Goal: Task Accomplishment & Management: Manage account settings

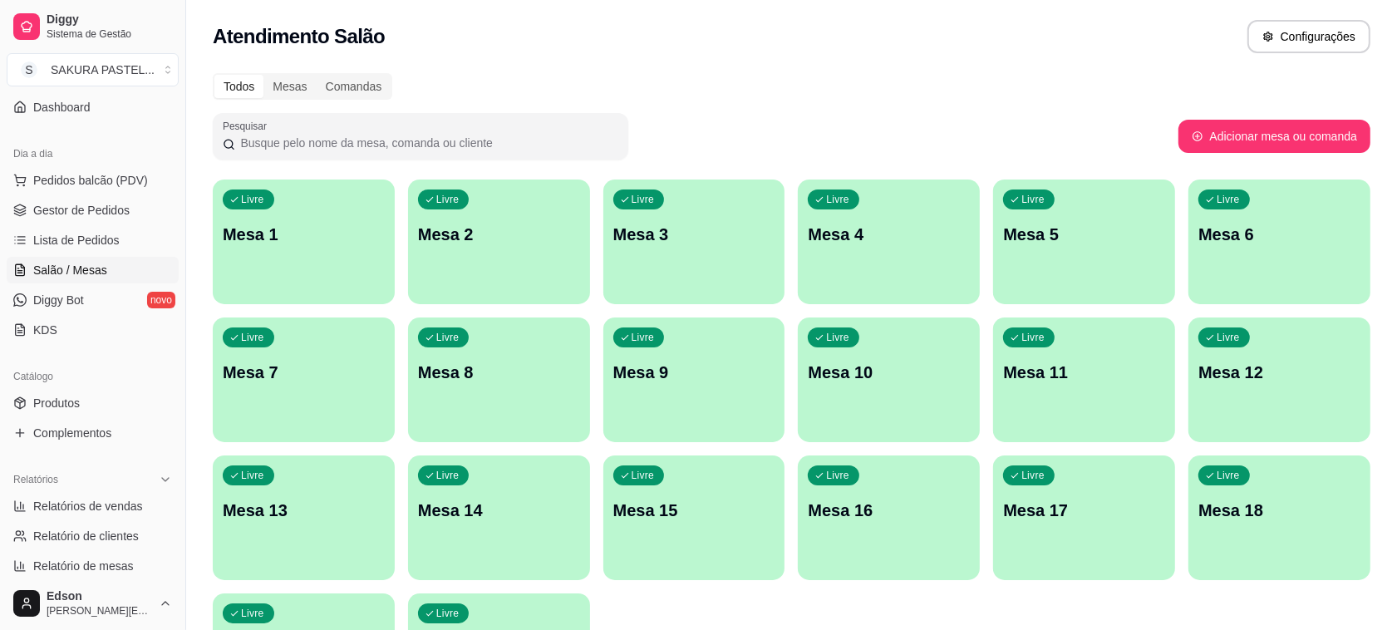
scroll to position [565, 0]
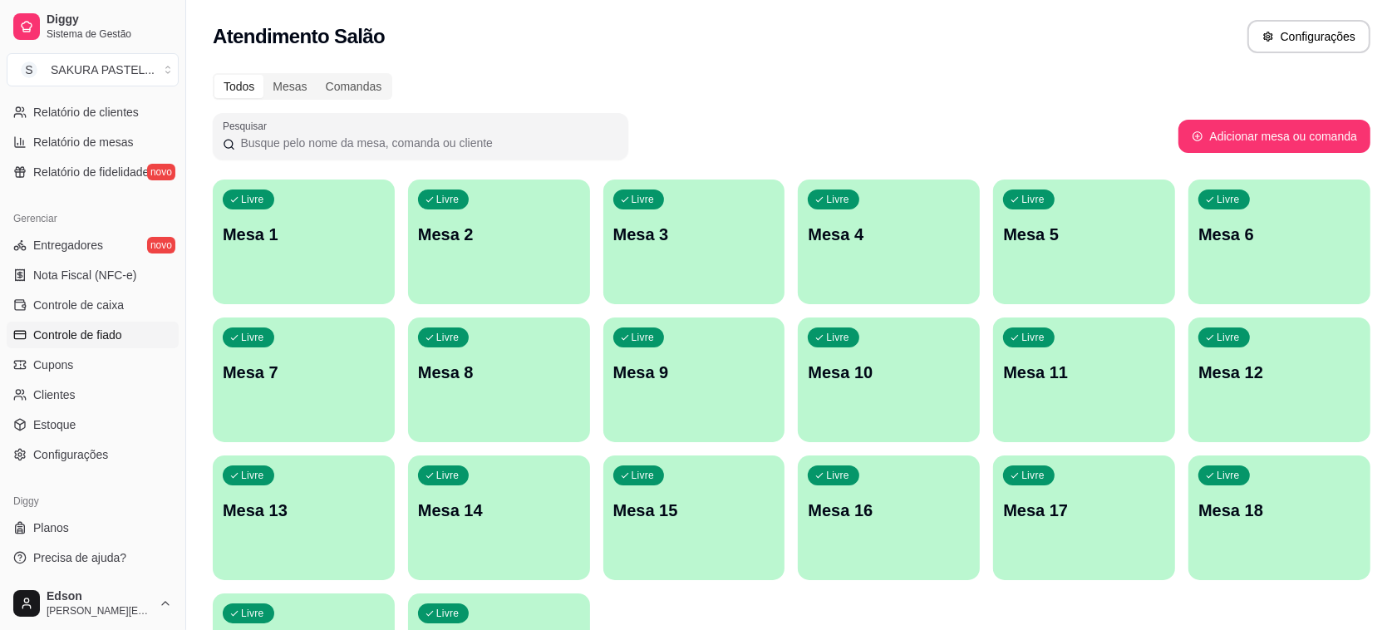
click at [117, 335] on span "Controle de fiado" at bounding box center [77, 335] width 89 height 17
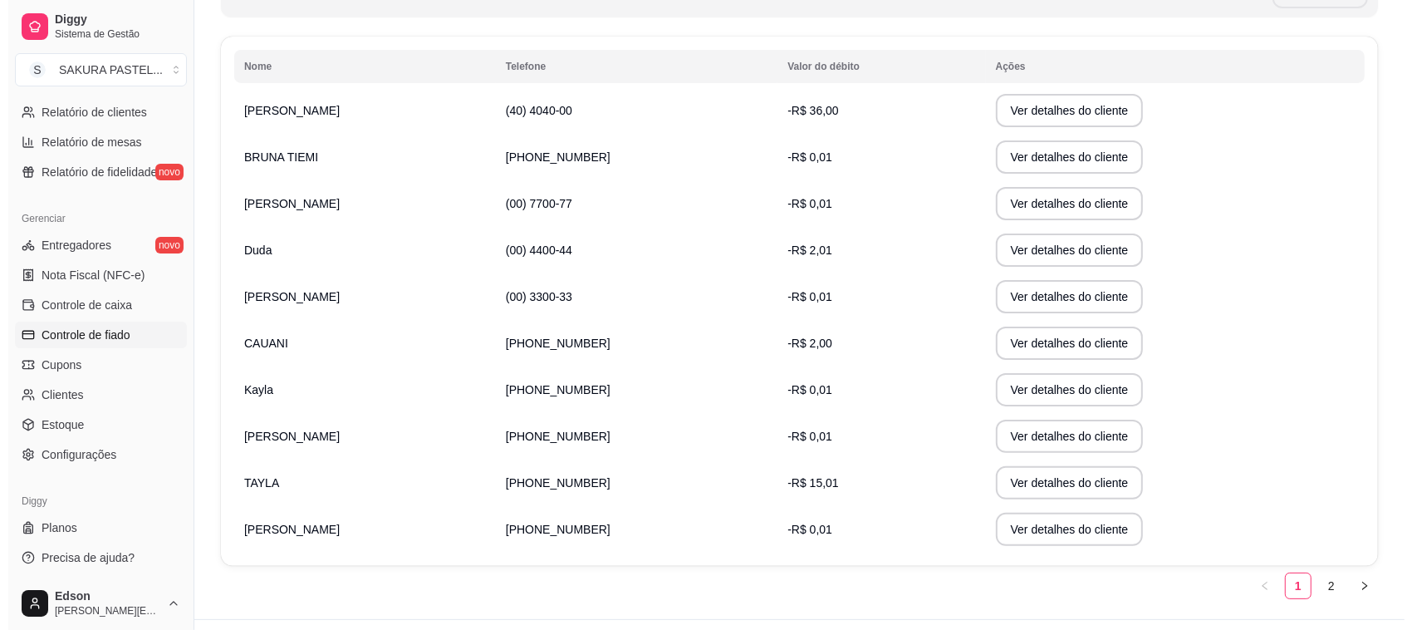
scroll to position [291, 0]
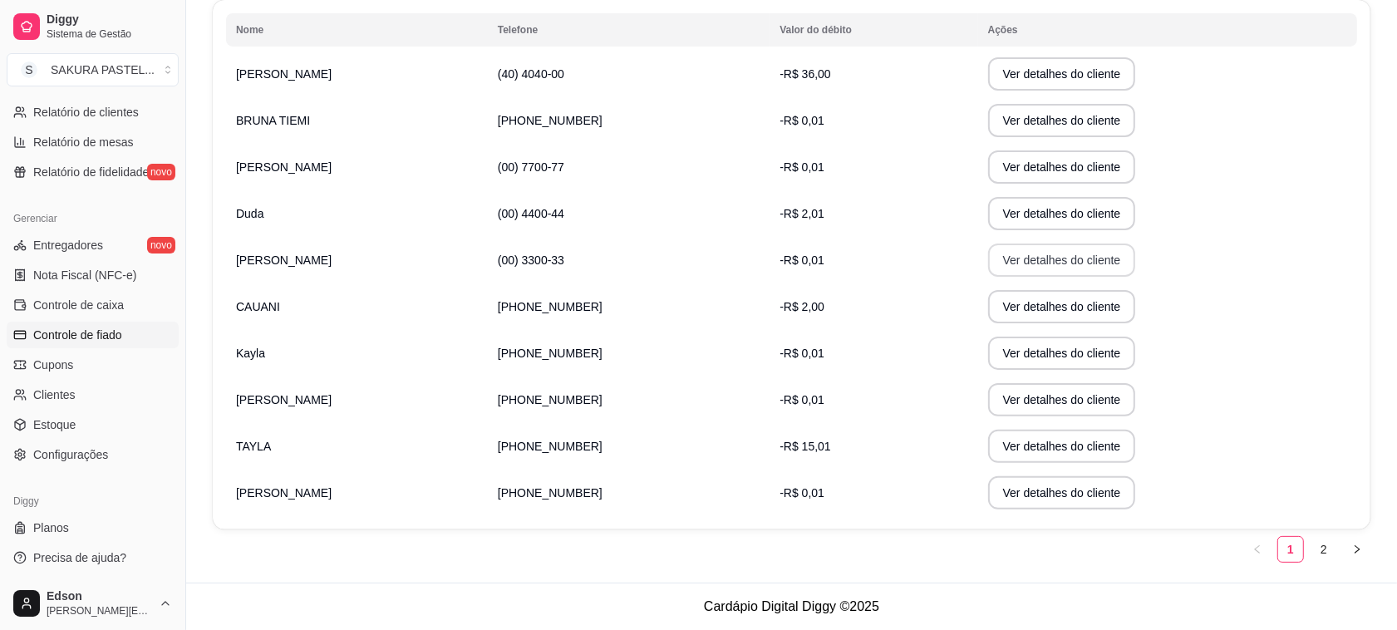
click at [995, 268] on button "Ver detalhes do cliente" at bounding box center [1062, 259] width 148 height 33
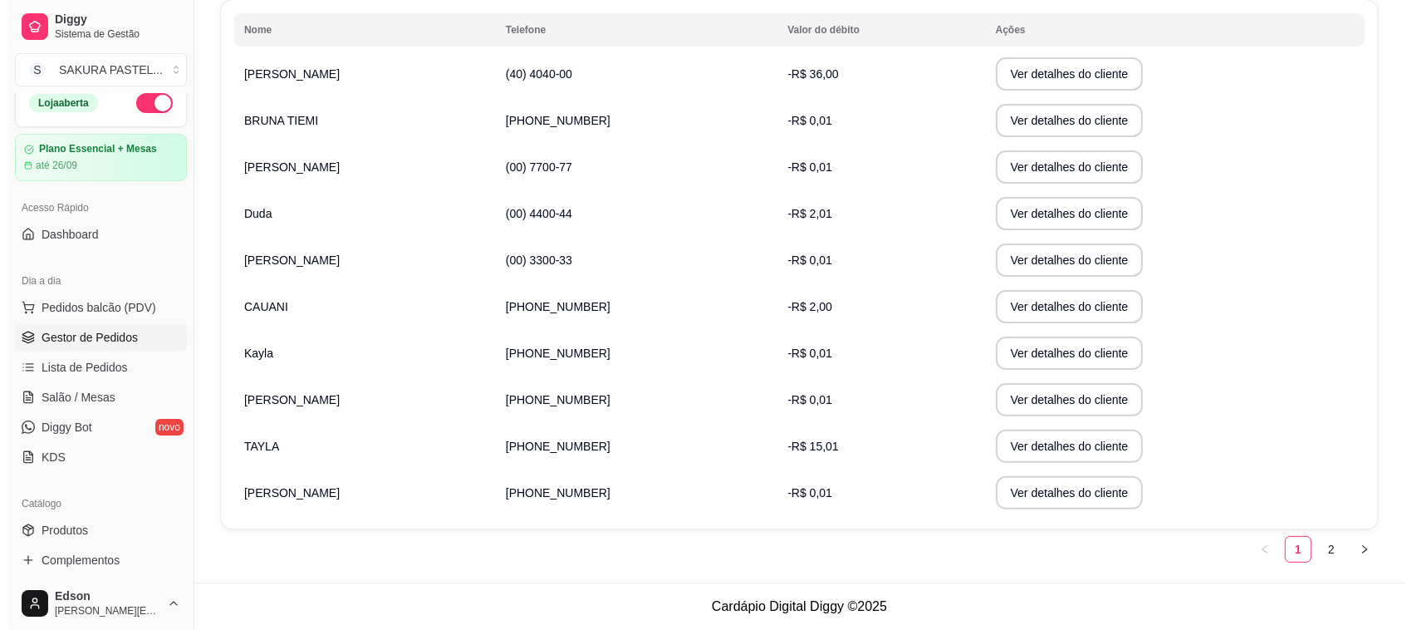
scroll to position [0, 0]
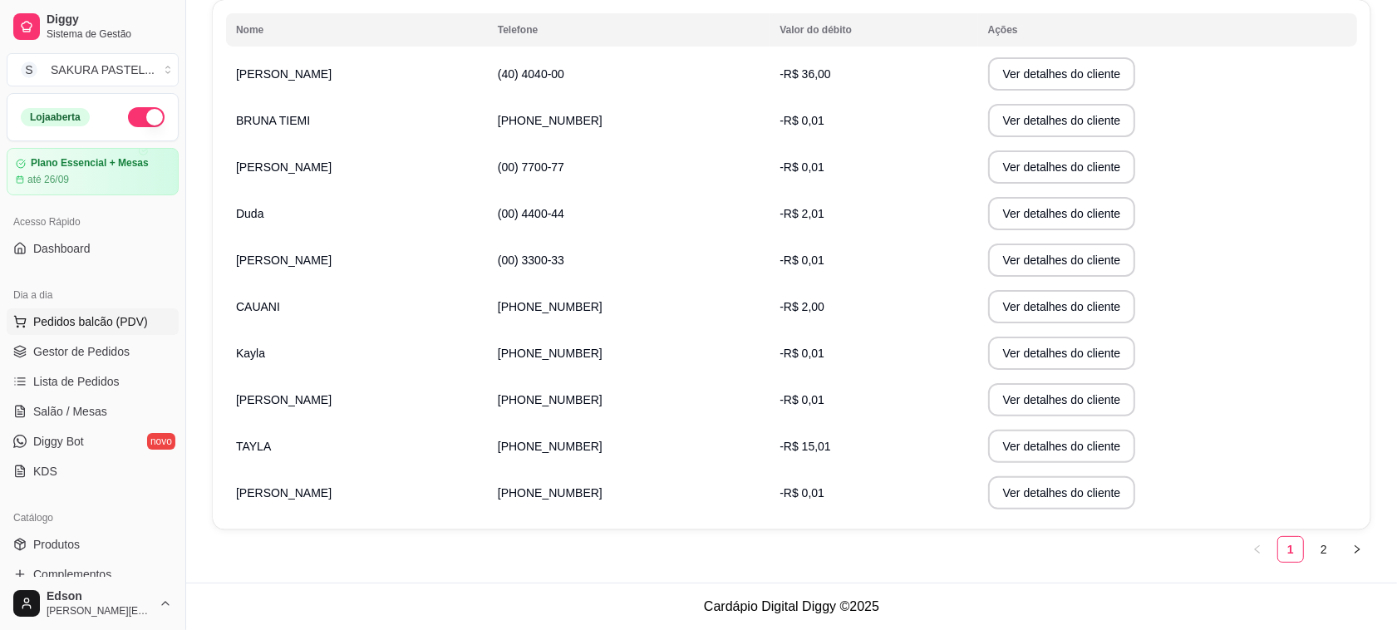
click at [97, 314] on span "Pedidos balcão (PDV)" at bounding box center [90, 321] width 115 height 17
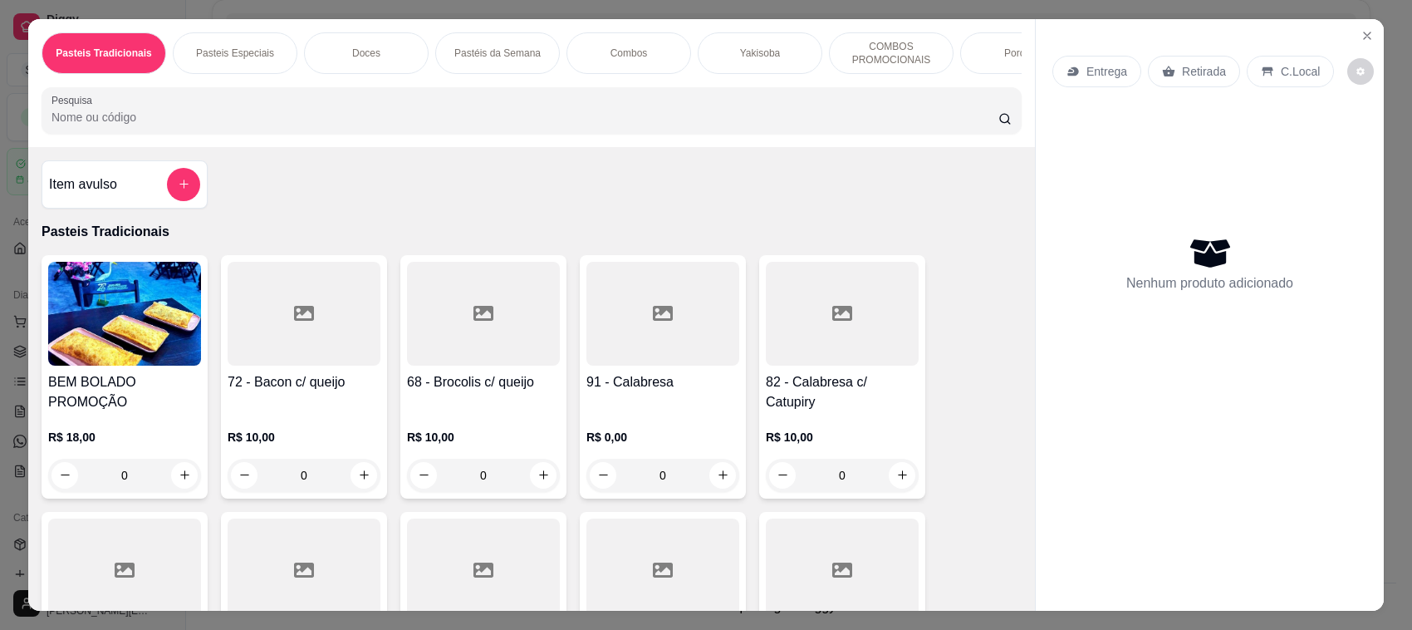
click at [1182, 75] on p "Retirada" at bounding box center [1204, 71] width 44 height 17
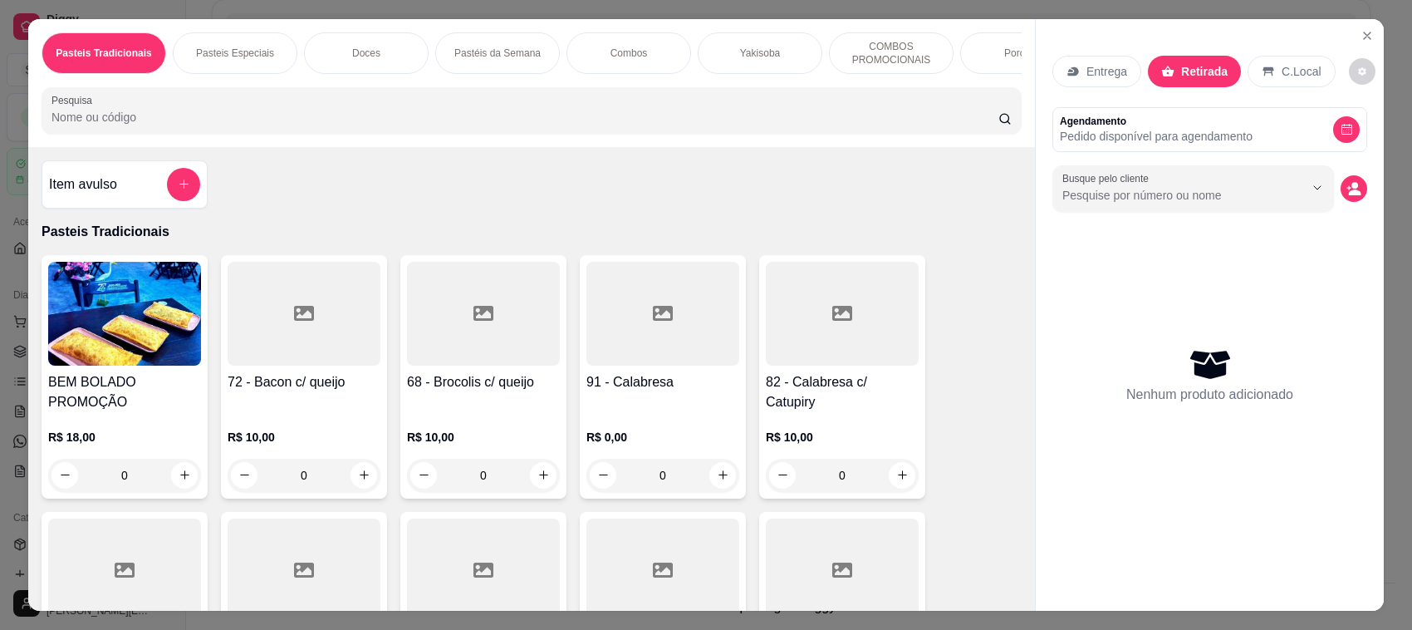
click at [666, 125] on input "Pesquisa" at bounding box center [525, 117] width 947 height 17
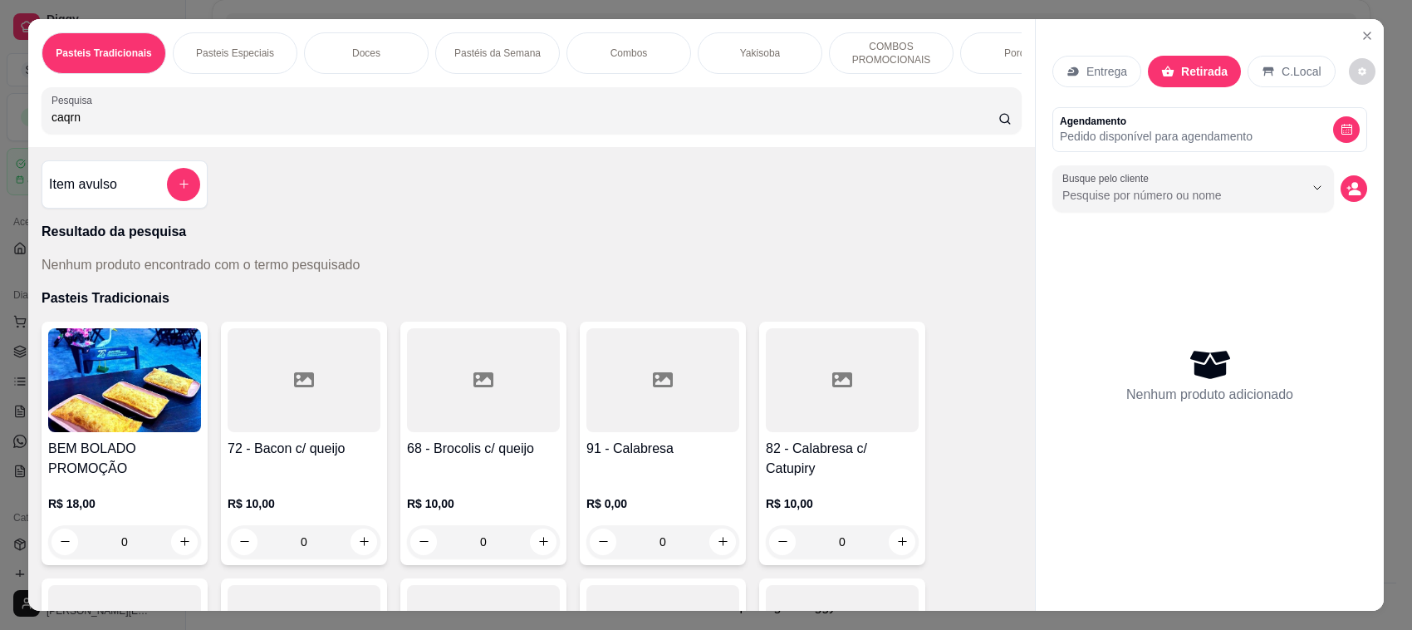
scroll to position [392, 0]
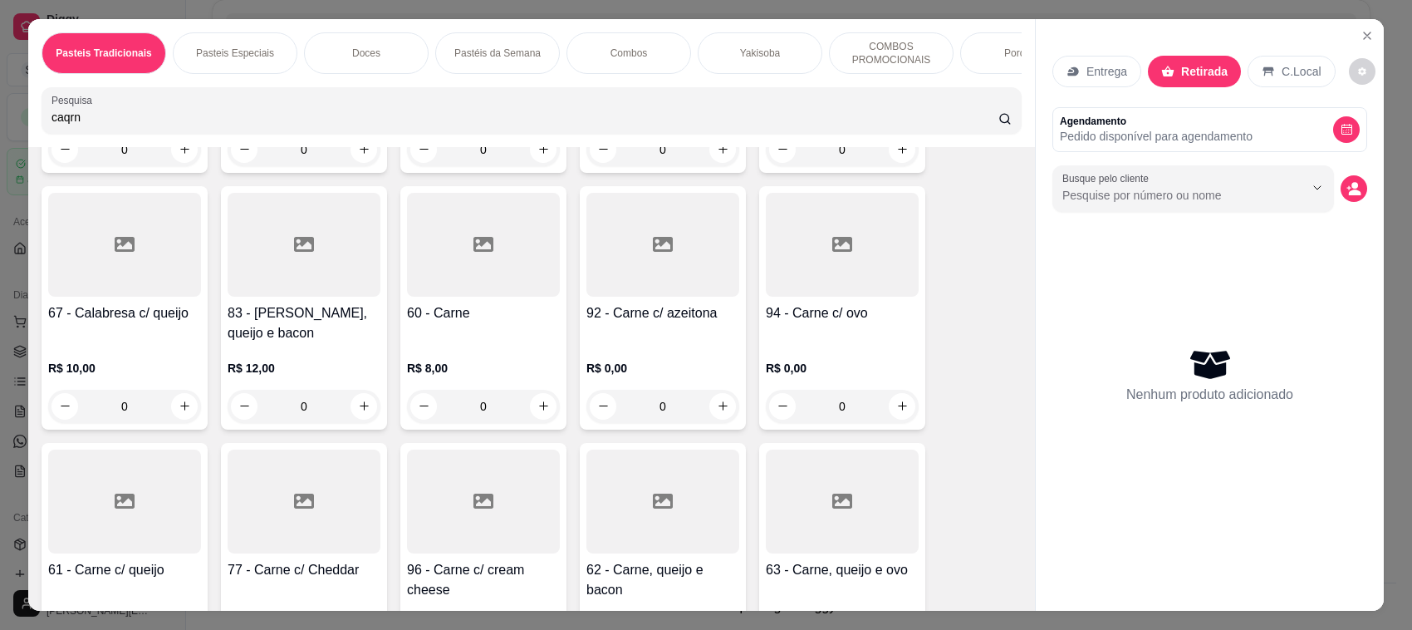
type input "caqrn"
click at [168, 553] on div at bounding box center [124, 501] width 153 height 104
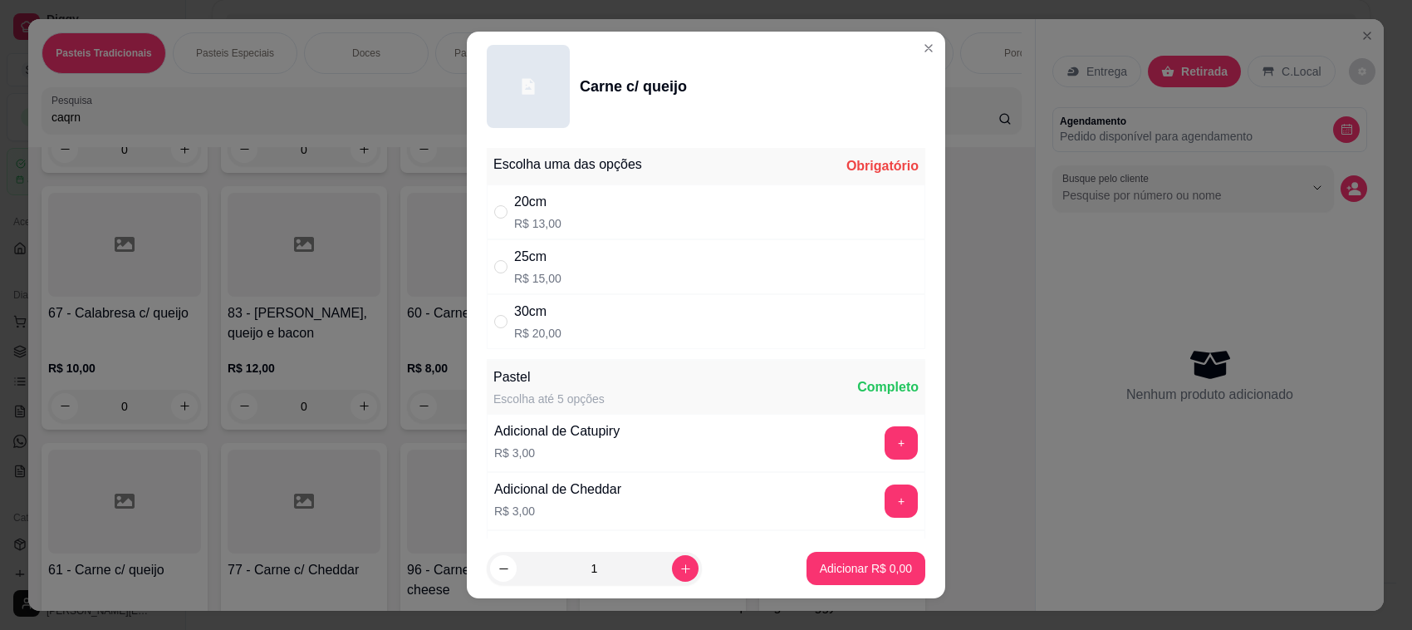
click at [615, 316] on div "30cm R$ 20,00" at bounding box center [706, 321] width 439 height 55
radio input "true"
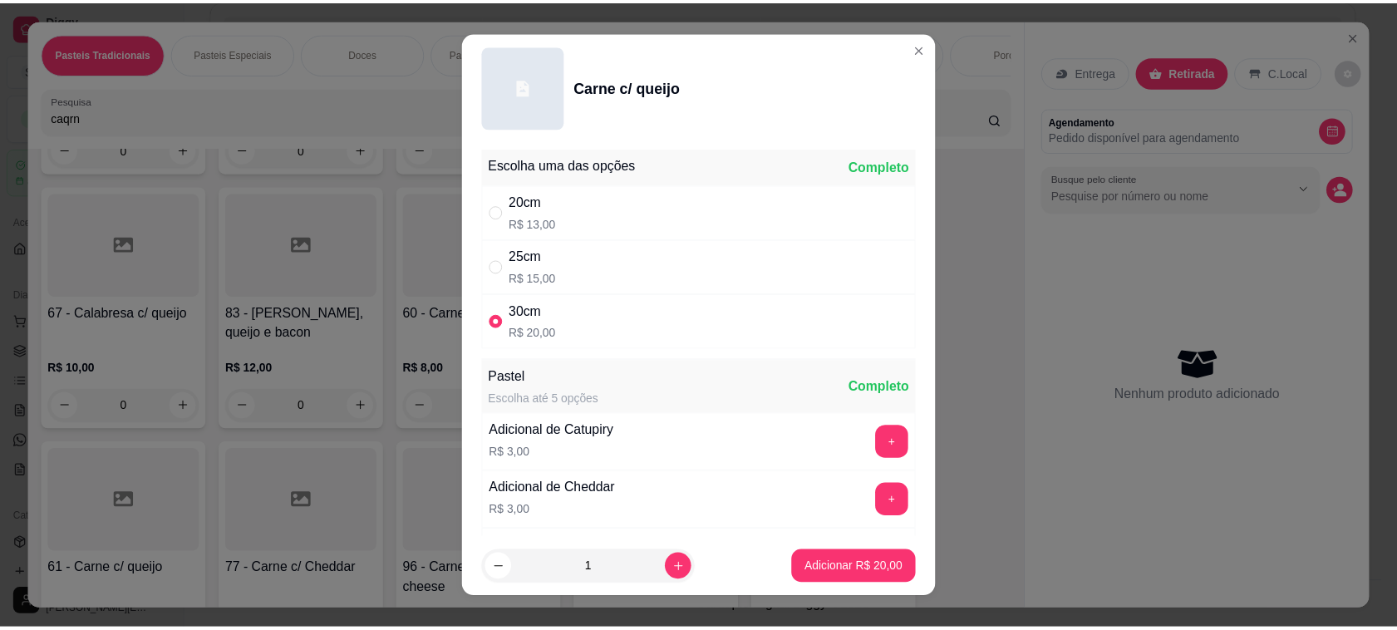
scroll to position [347, 0]
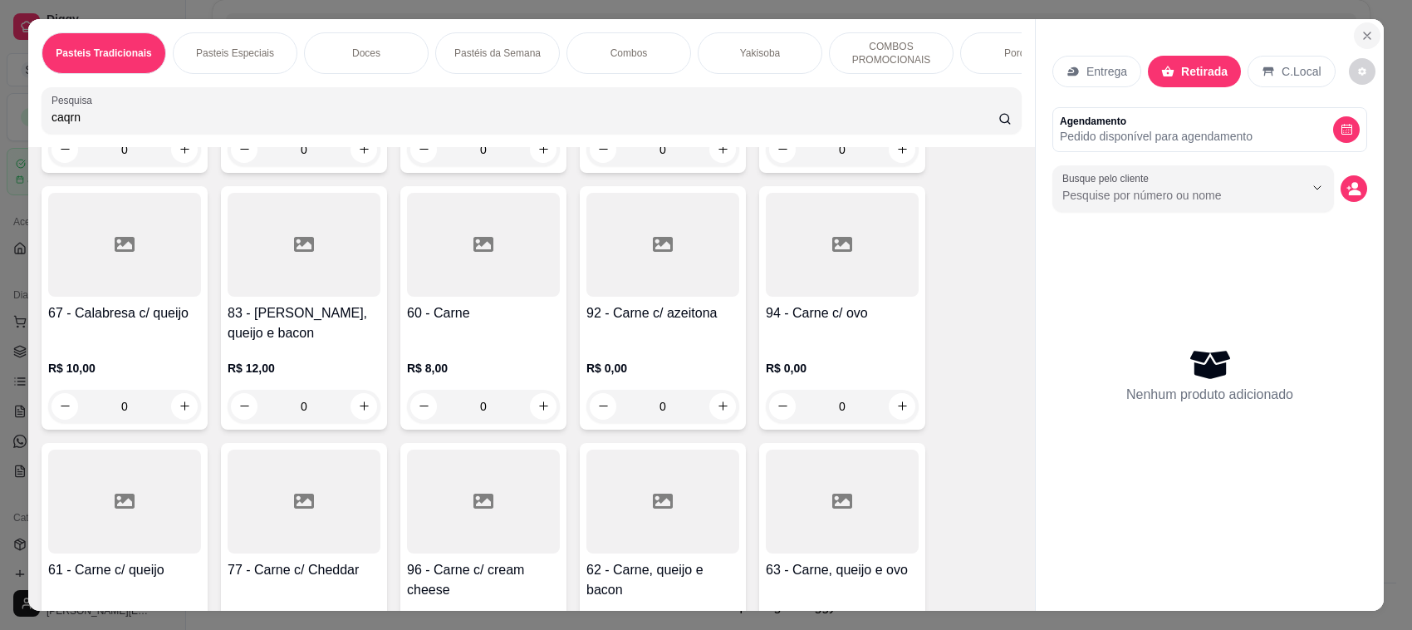
click at [1365, 29] on icon "Close" at bounding box center [1367, 35] width 13 height 13
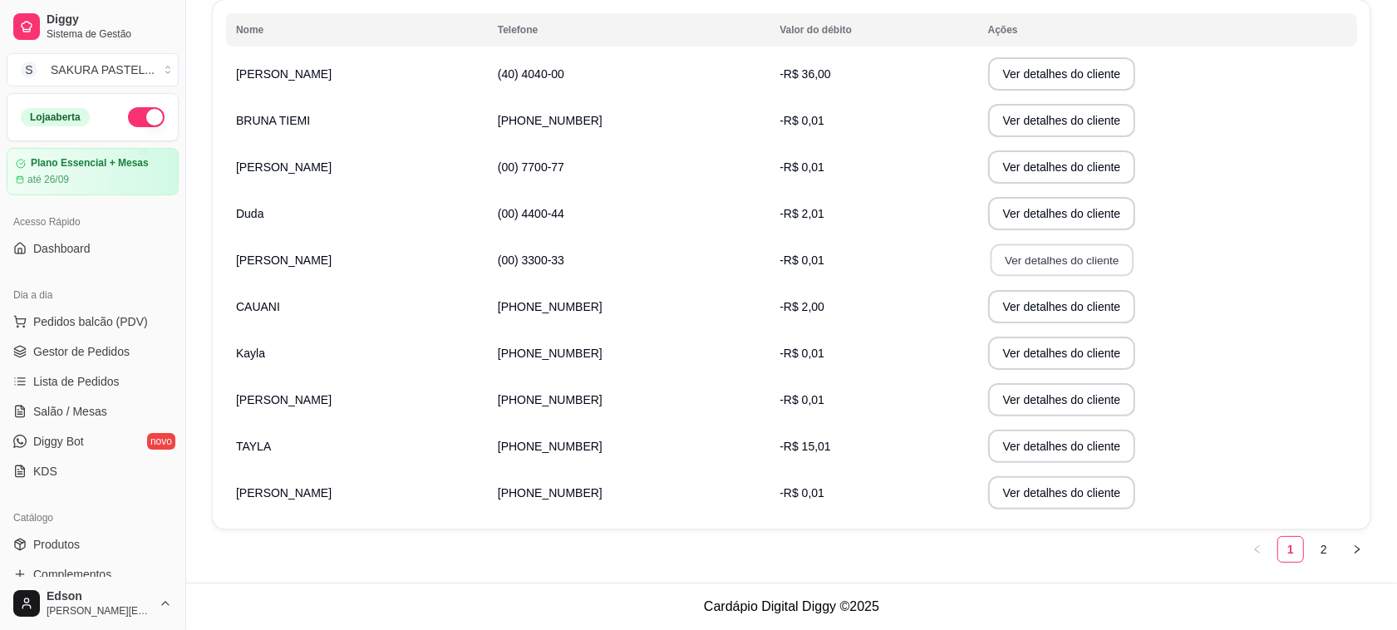
click at [1027, 256] on button "Ver detalhes do cliente" at bounding box center [1061, 260] width 143 height 32
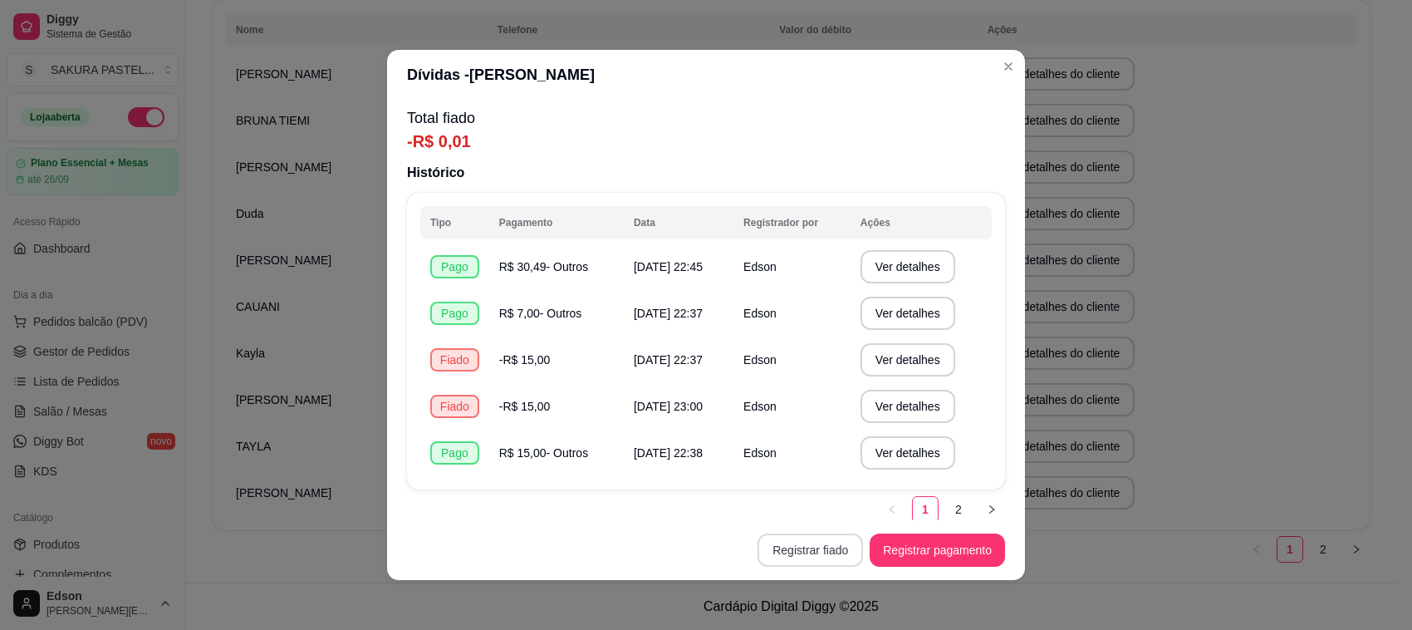
click at [818, 550] on button "Registrar fiado" at bounding box center [811, 549] width 106 height 33
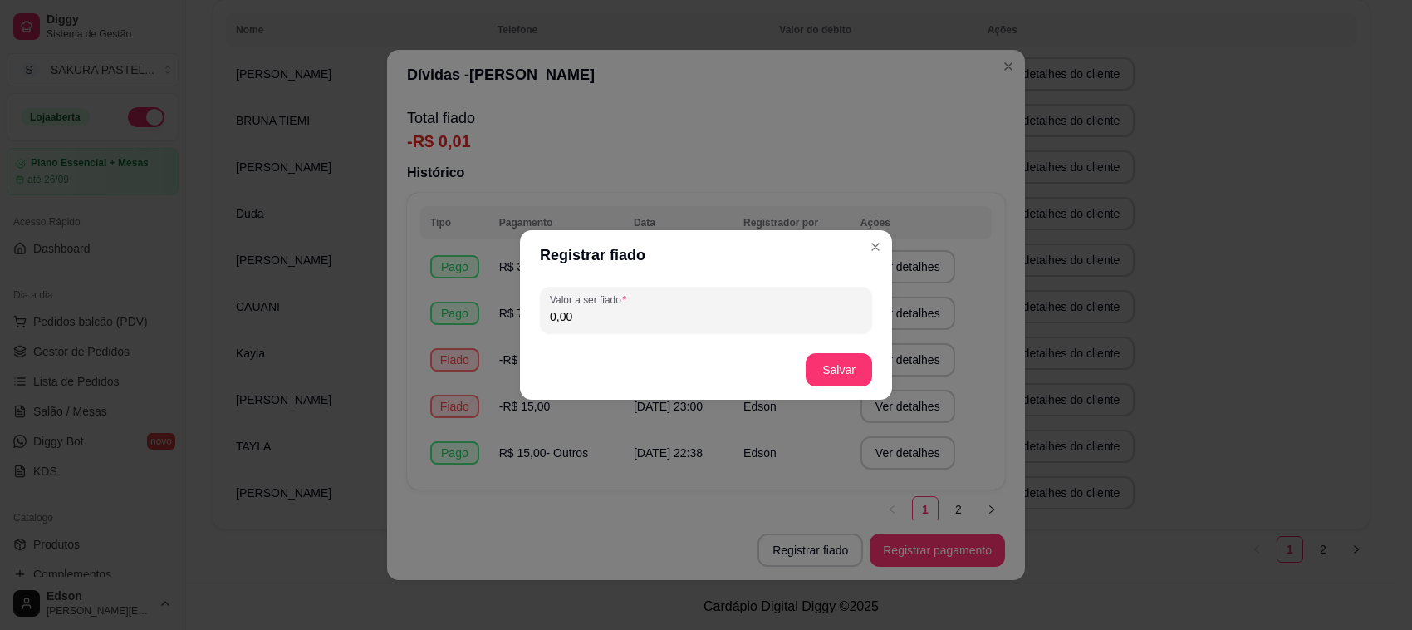
click at [641, 296] on div "0,00" at bounding box center [706, 309] width 312 height 33
type input "3,49"
click at [819, 371] on button "Salvar" at bounding box center [839, 369] width 66 height 33
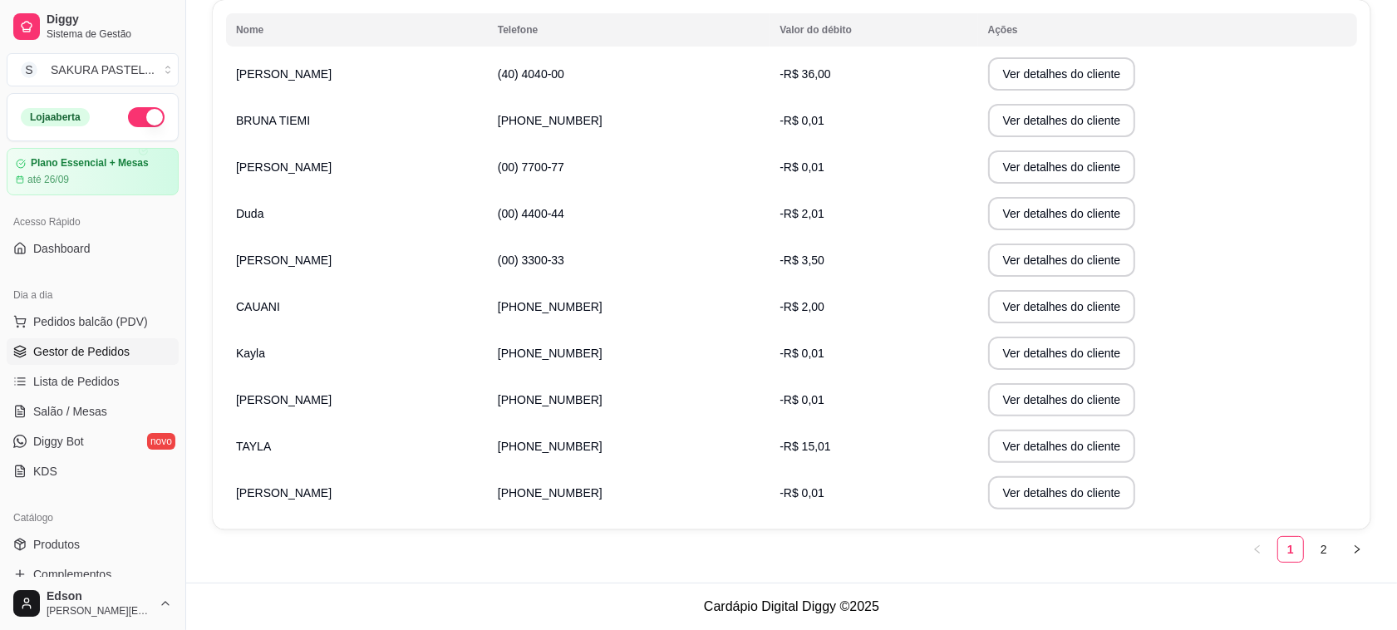
click at [81, 346] on span "Gestor de Pedidos" at bounding box center [81, 351] width 96 height 17
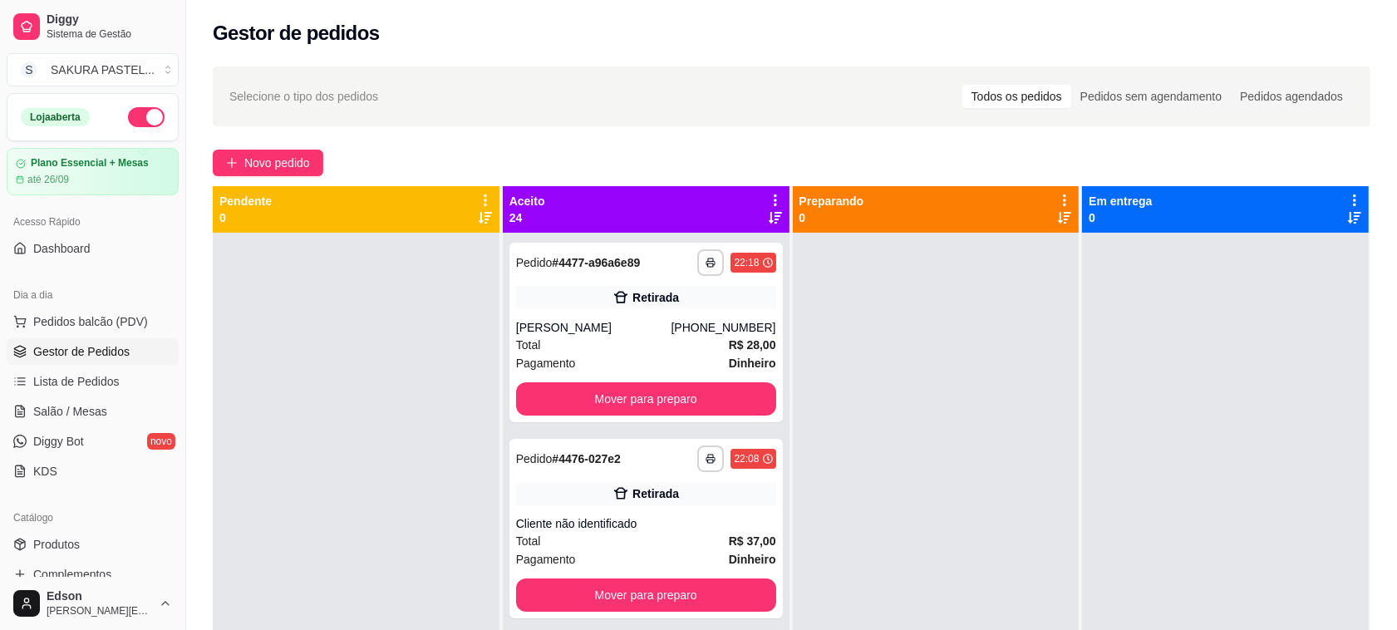
click at [769, 195] on icon at bounding box center [775, 200] width 15 height 15
click at [715, 235] on div "Mover pedidos de etapa Com essa opção você tem a opção de mover todos os pedido…" at bounding box center [666, 244] width 197 height 45
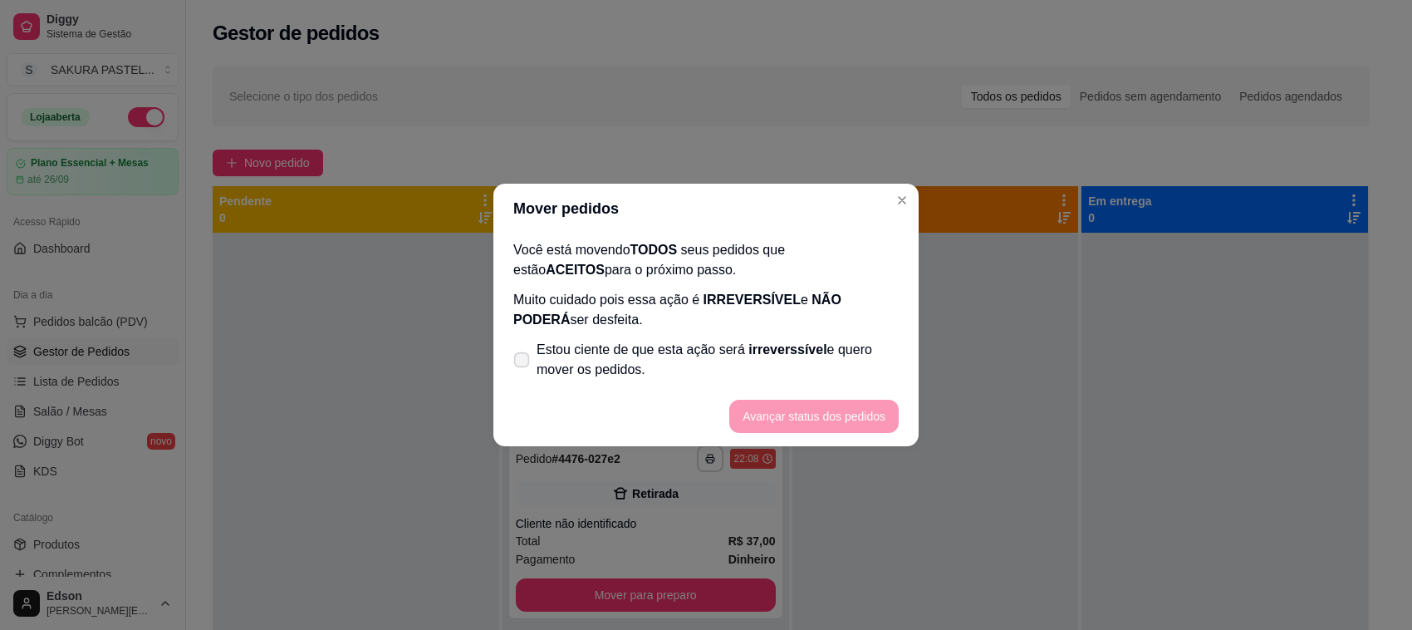
click at [584, 366] on span "Estou ciente de que esta ação será irreverssível e quero mover os pedidos." at bounding box center [718, 360] width 362 height 40
click at [523, 366] on input "Estou ciente de que esta ação será irreverssível e quero mover os pedidos." at bounding box center [518, 368] width 11 height 11
checkbox input "true"
click at [762, 395] on footer "Avançar status dos pedidos" at bounding box center [706, 416] width 425 height 60
click at [837, 407] on button "Avançar status dos pedidos" at bounding box center [813, 416] width 169 height 33
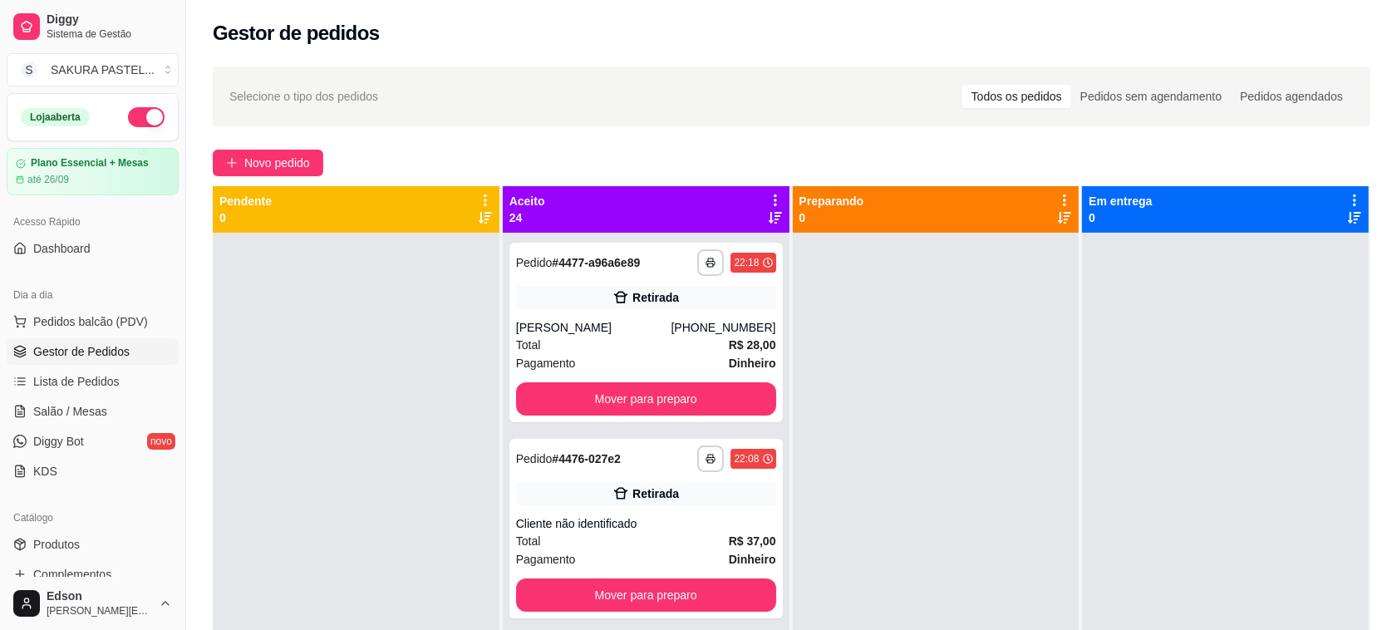
click at [767, 189] on div "Aceito 24" at bounding box center [646, 209] width 287 height 47
click at [769, 198] on icon at bounding box center [775, 200] width 15 height 15
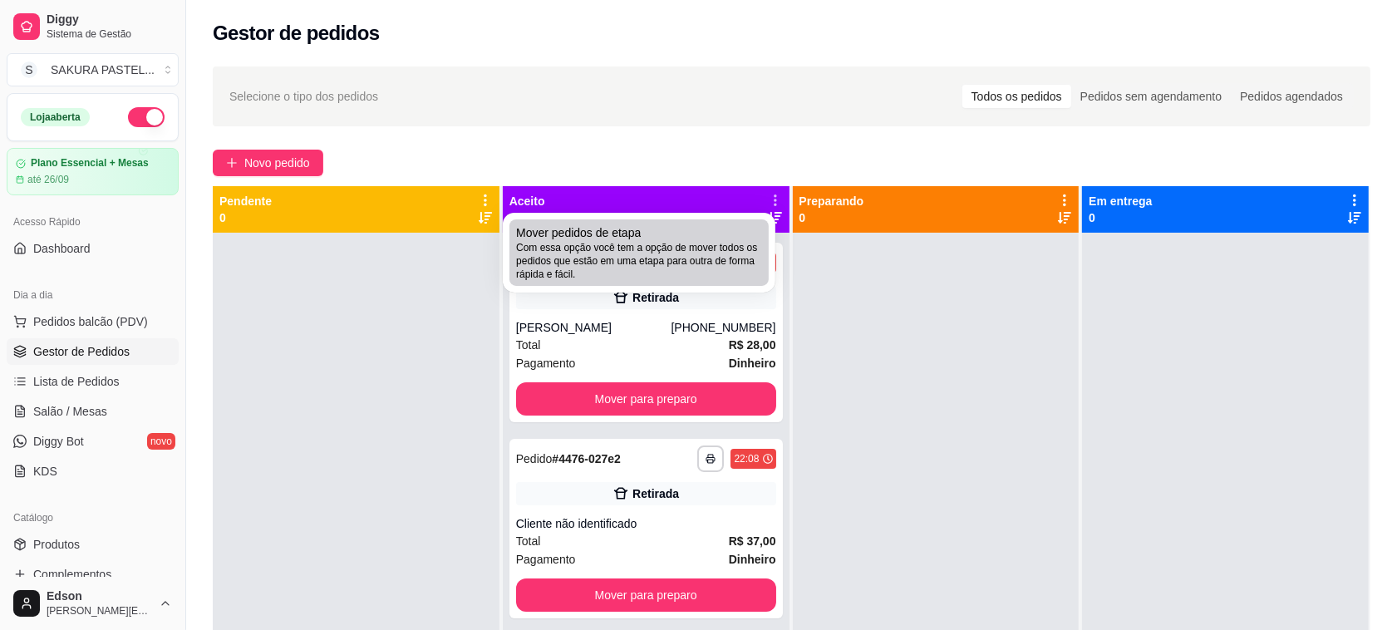
click at [715, 267] on span "Com essa opção você tem a opção de mover todos os pedidos que estão em uma etap…" at bounding box center [639, 261] width 246 height 40
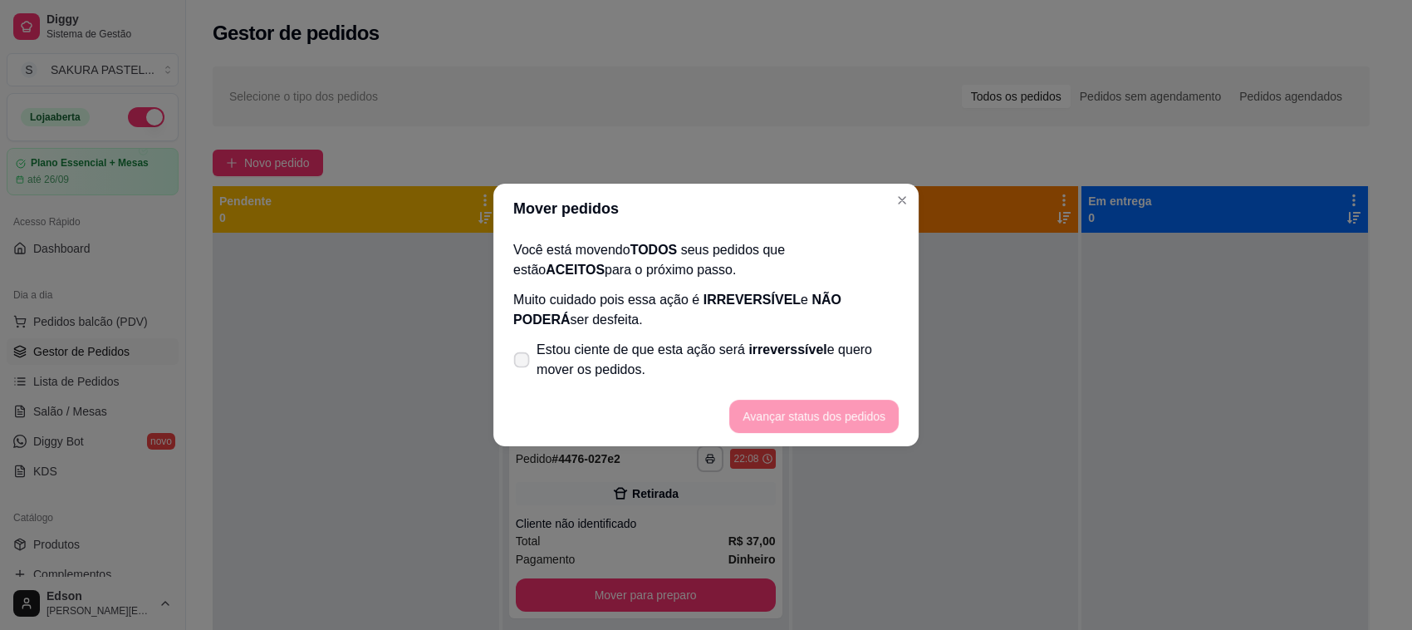
click at [584, 350] on span "Estou ciente de que esta ação será irreverssível e quero mover os pedidos." at bounding box center [718, 360] width 362 height 40
click at [523, 363] on input "Estou ciente de que esta ação será irreverssível e quero mover os pedidos." at bounding box center [518, 368] width 11 height 11
checkbox input "true"
click at [803, 414] on button "Avançar status dos pedidos" at bounding box center [813, 416] width 169 height 33
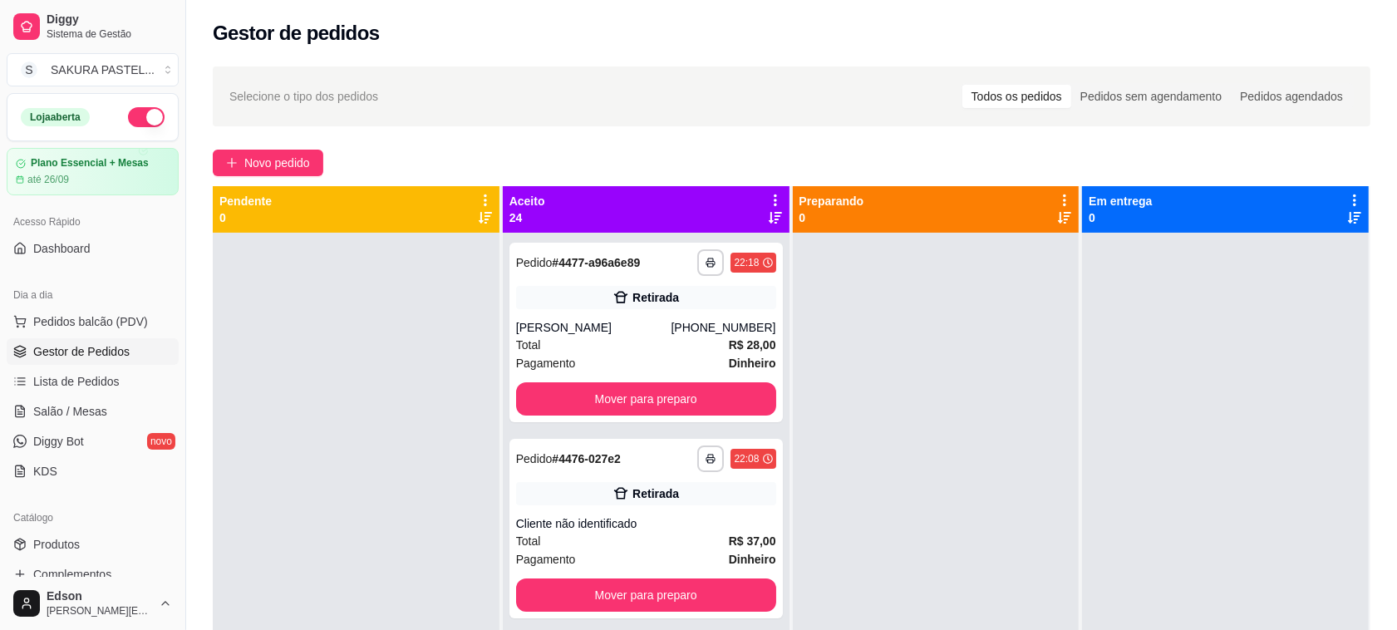
click at [768, 195] on icon at bounding box center [775, 200] width 15 height 15
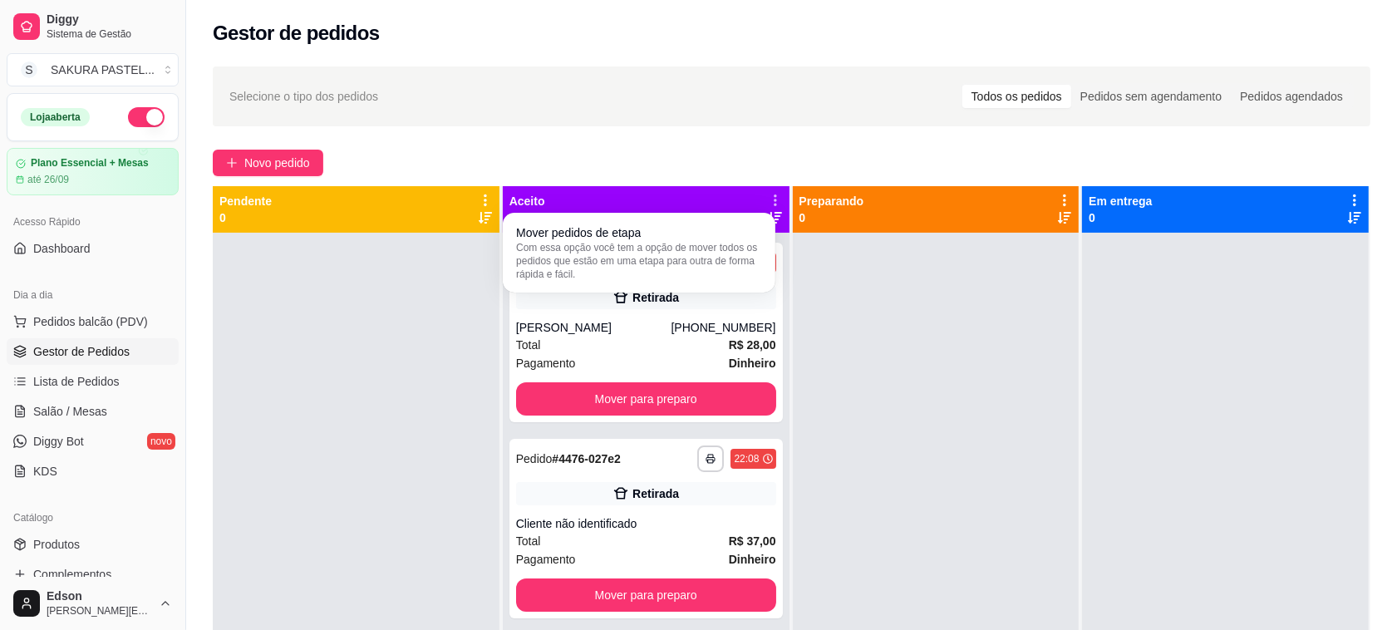
click at [773, 235] on div "Mover pedidos de etapa Com essa opção você tem a opção de mover todos os pedido…" at bounding box center [639, 253] width 273 height 80
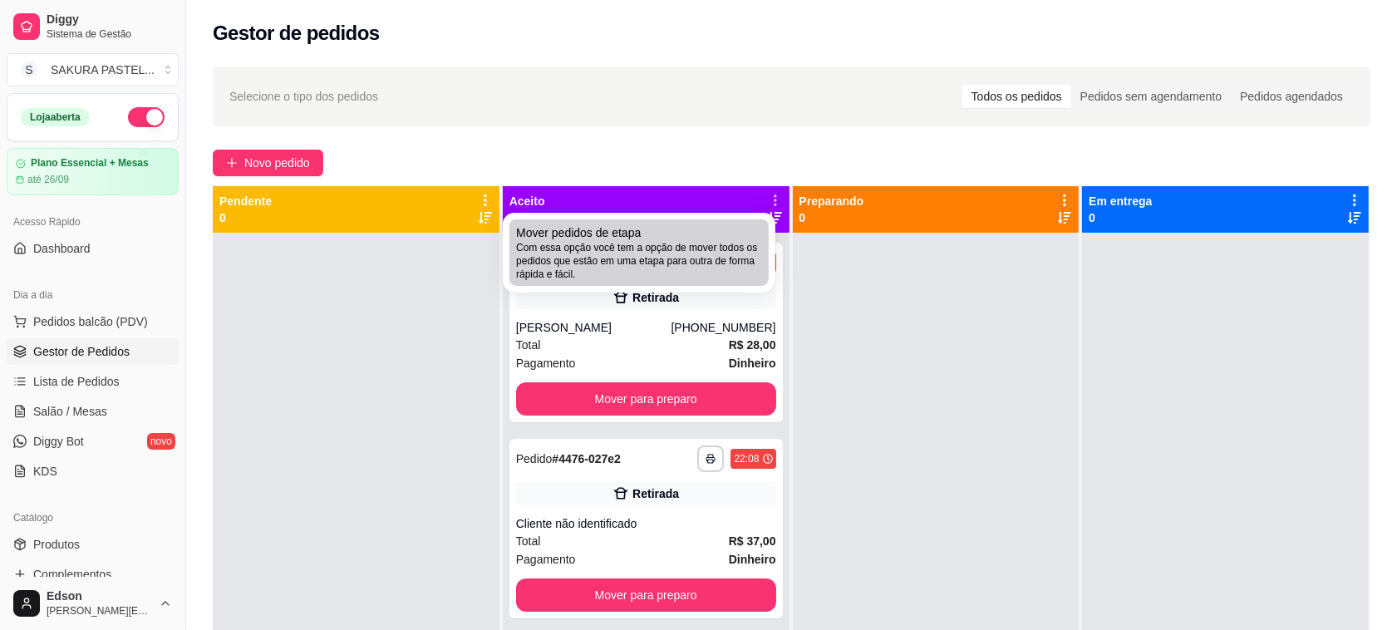
click at [704, 248] on span "Com essa opção você tem a opção de mover todos os pedidos que estão em uma etap…" at bounding box center [639, 261] width 246 height 40
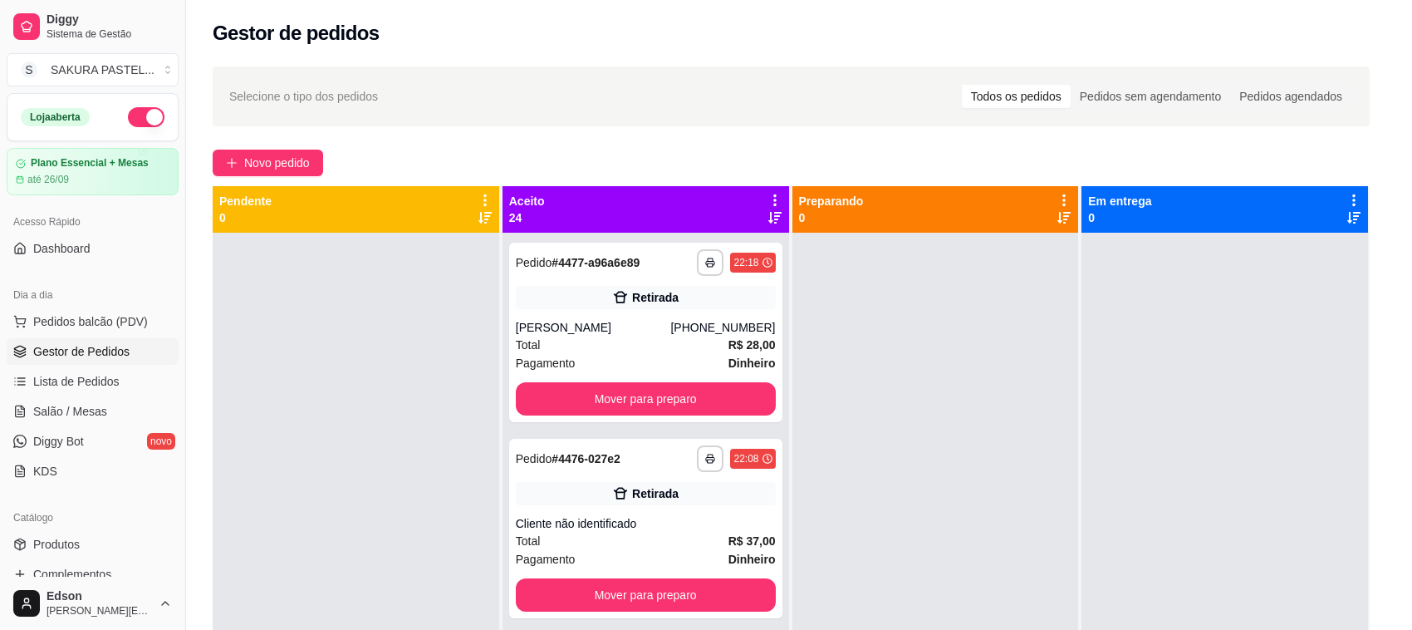
click at [550, 343] on span "Estou ciente de que esta ação será irreverssível e quero mover os pedidos." at bounding box center [718, 360] width 362 height 40
click at [523, 363] on input "Estou ciente de que esta ação será irreverssível e quero mover os pedidos." at bounding box center [518, 368] width 11 height 11
checkbox input "true"
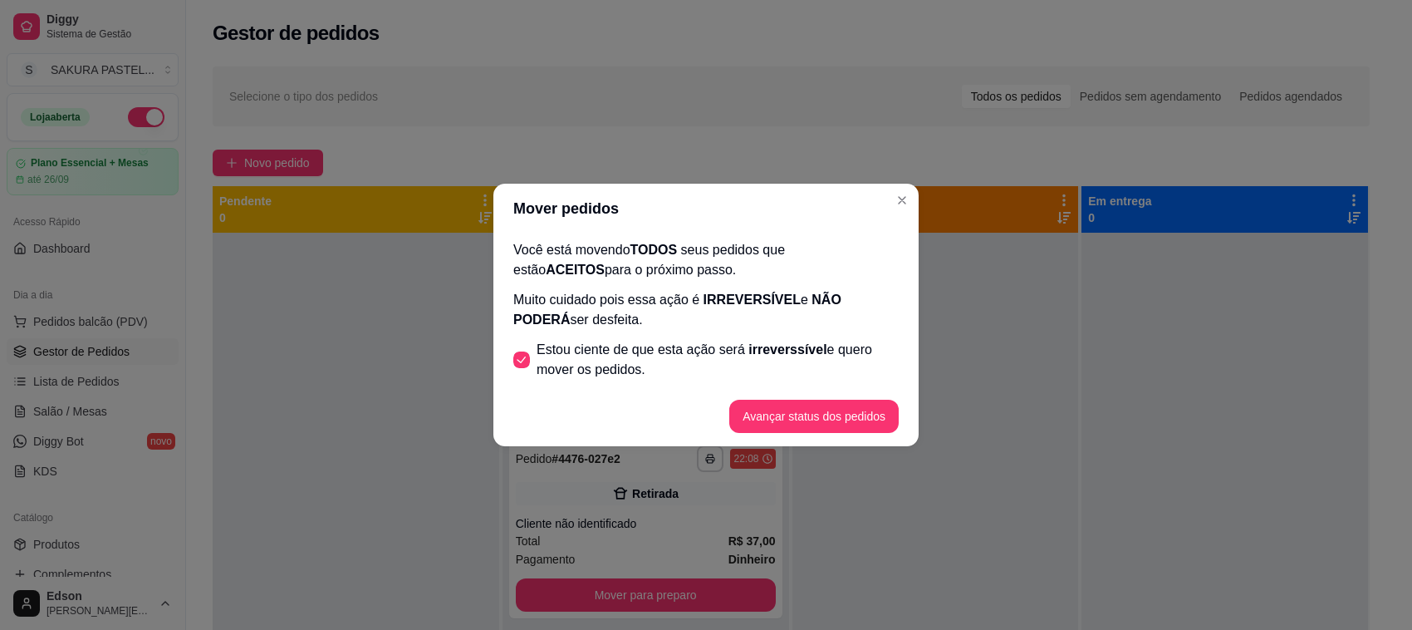
click at [831, 400] on footer "Avançar status dos pedidos" at bounding box center [706, 416] width 425 height 60
click at [833, 408] on button "Avançar status dos pedidos" at bounding box center [813, 416] width 169 height 33
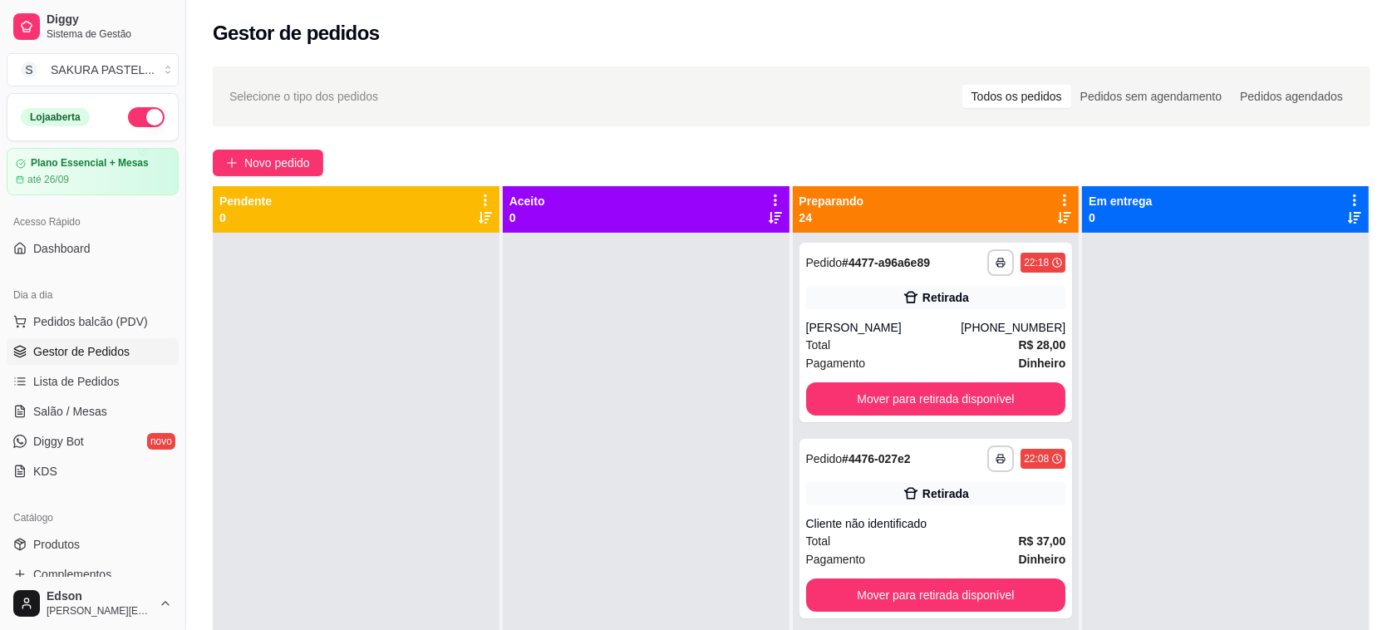
click at [1039, 194] on div "Preparando 24" at bounding box center [935, 209] width 273 height 33
click at [1063, 195] on icon at bounding box center [1064, 200] width 3 height 12
click at [1014, 228] on div "Mover pedidos de etapa Com essa opção você tem a opção de mover todos os pedido…" at bounding box center [951, 244] width 197 height 45
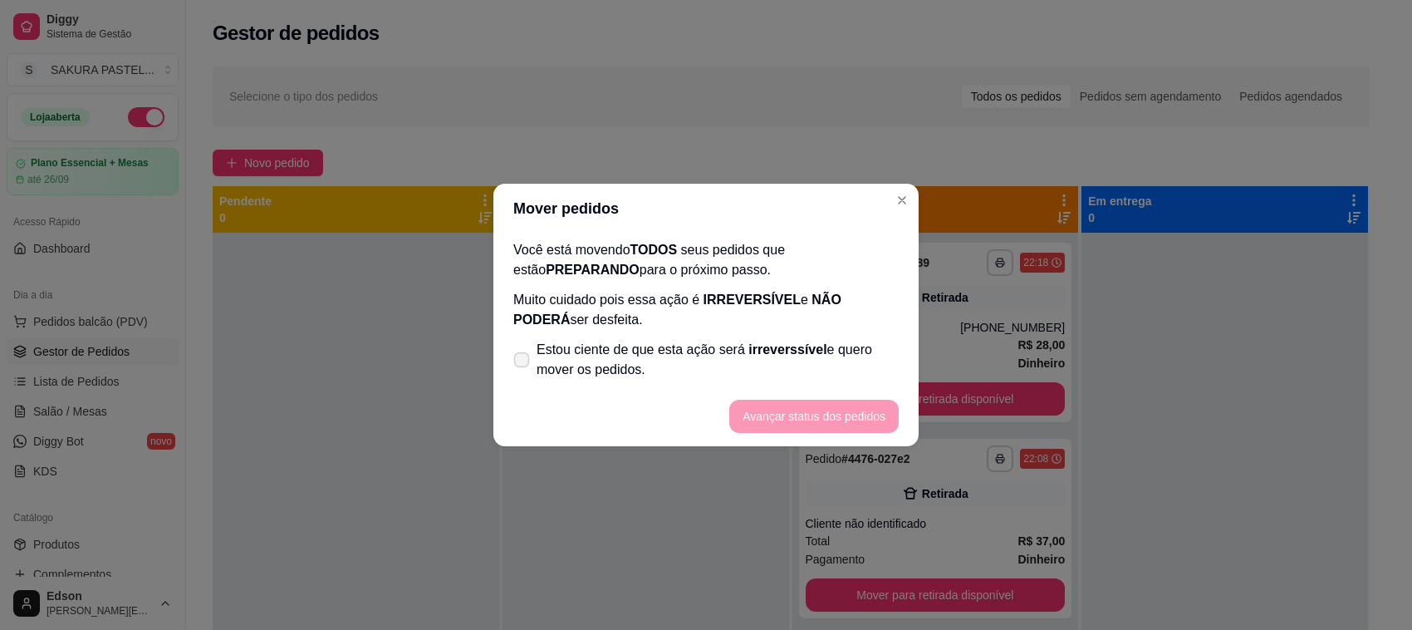
click at [802, 351] on span "irreverssível" at bounding box center [788, 349] width 78 height 14
click at [523, 363] on input "Estou ciente de que esta ação será irreverssível e quero mover os pedidos." at bounding box center [518, 368] width 11 height 11
checkbox input "true"
click at [827, 400] on button "Avançar status dos pedidos" at bounding box center [813, 416] width 169 height 33
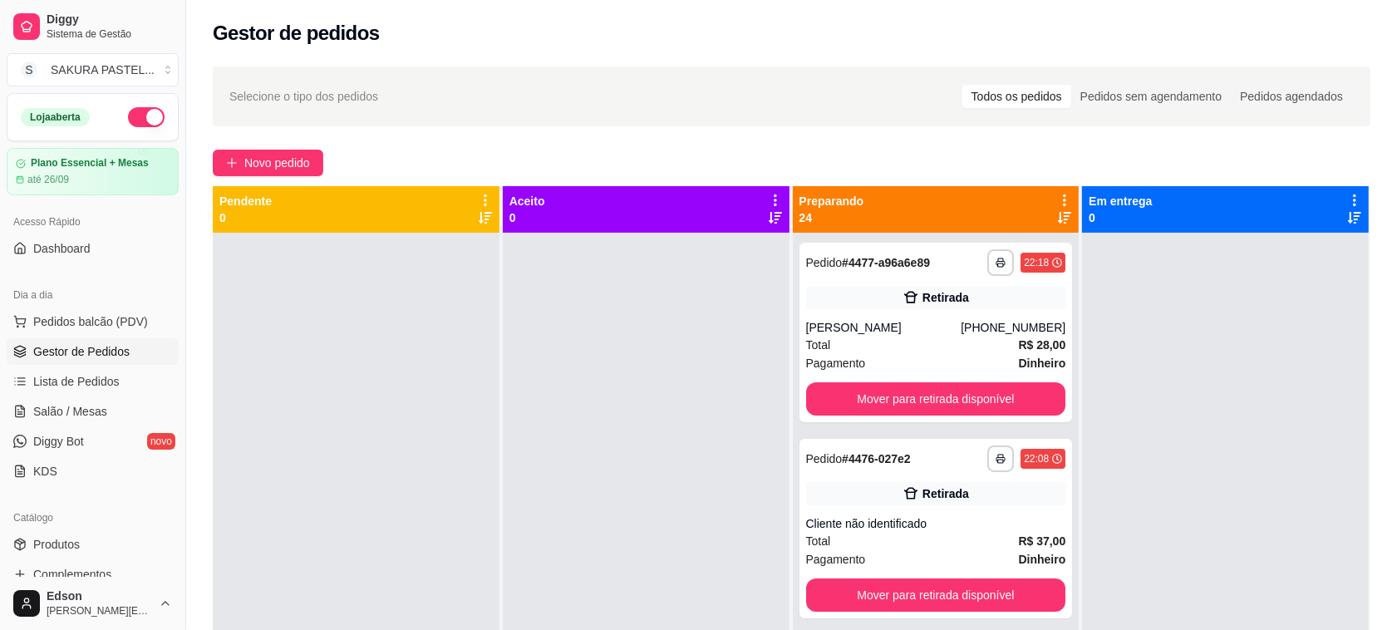
click at [1057, 199] on icon at bounding box center [1064, 200] width 15 height 15
click at [978, 266] on span "Com essa opção você tem a opção de mover todos os pedidos que estão em uma etap…" at bounding box center [951, 251] width 197 height 32
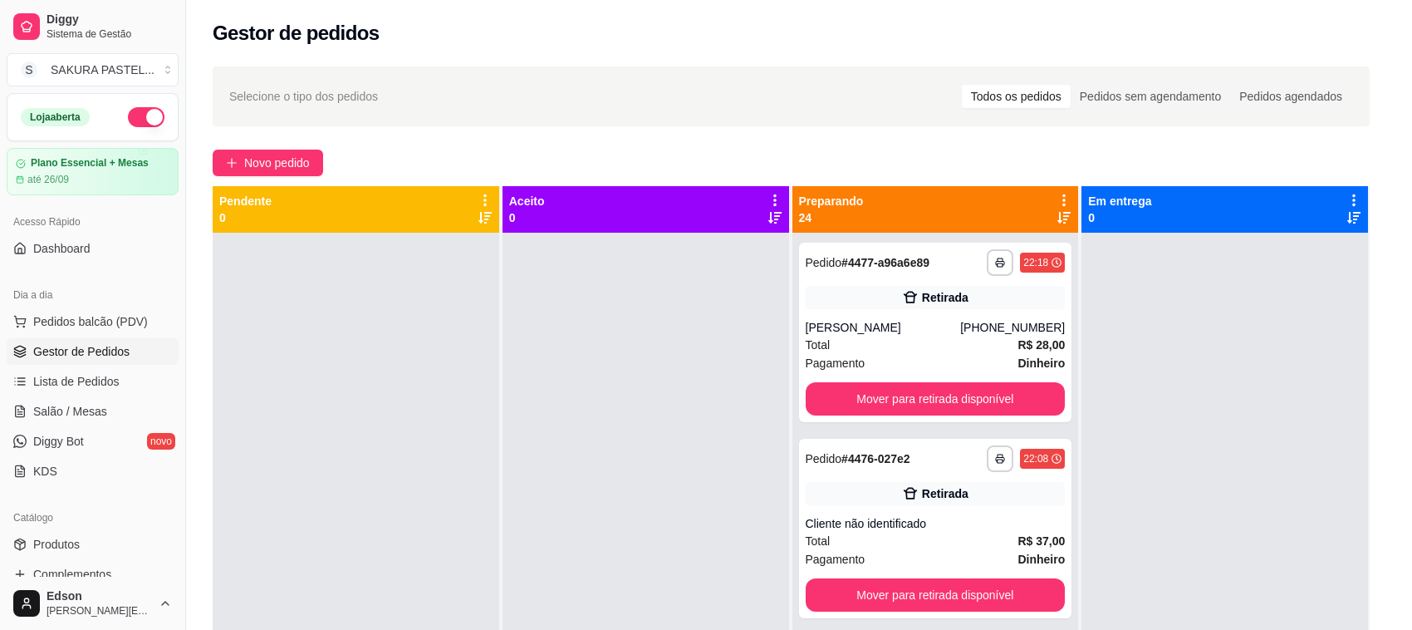
click at [824, 351] on span "Estou ciente de que esta ação será irreverssível e quero mover os pedidos." at bounding box center [718, 360] width 364 height 40
click at [523, 363] on input "Estou ciente de que esta ação será irreverssível e quero mover os pedidos." at bounding box center [517, 368] width 11 height 11
checkbox input "true"
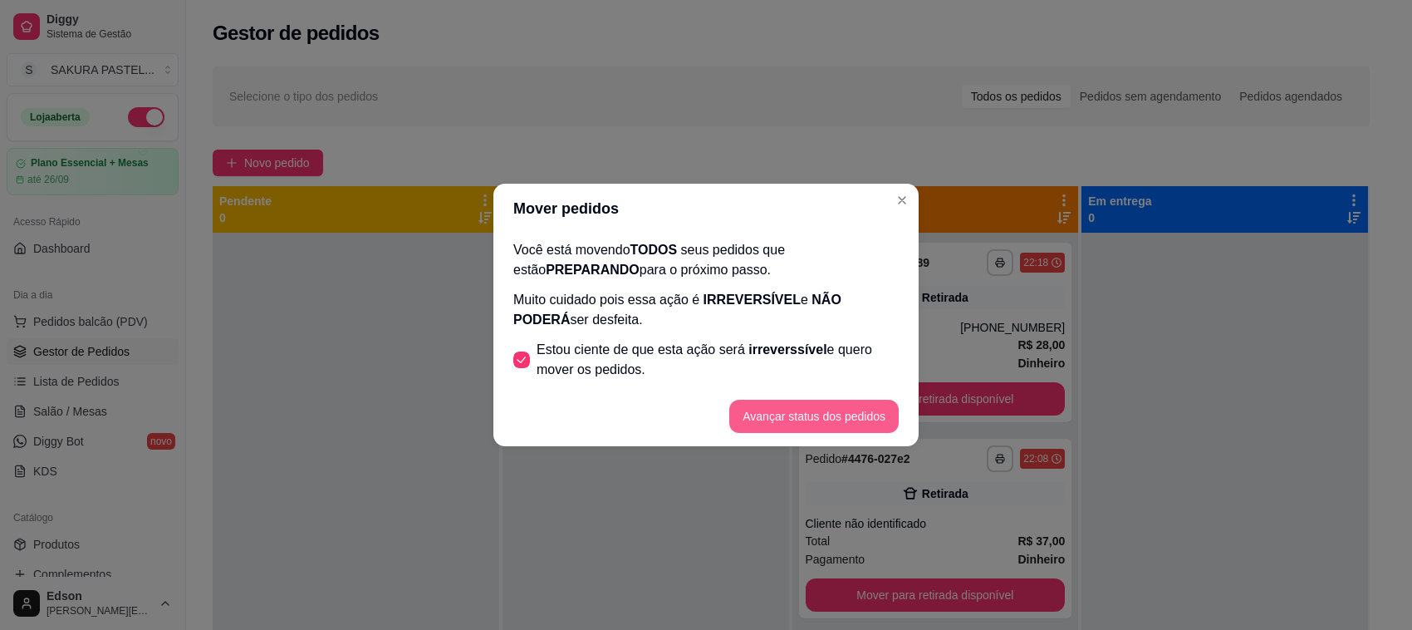
click at [835, 408] on button "Avançar status dos pedidos" at bounding box center [813, 416] width 169 height 33
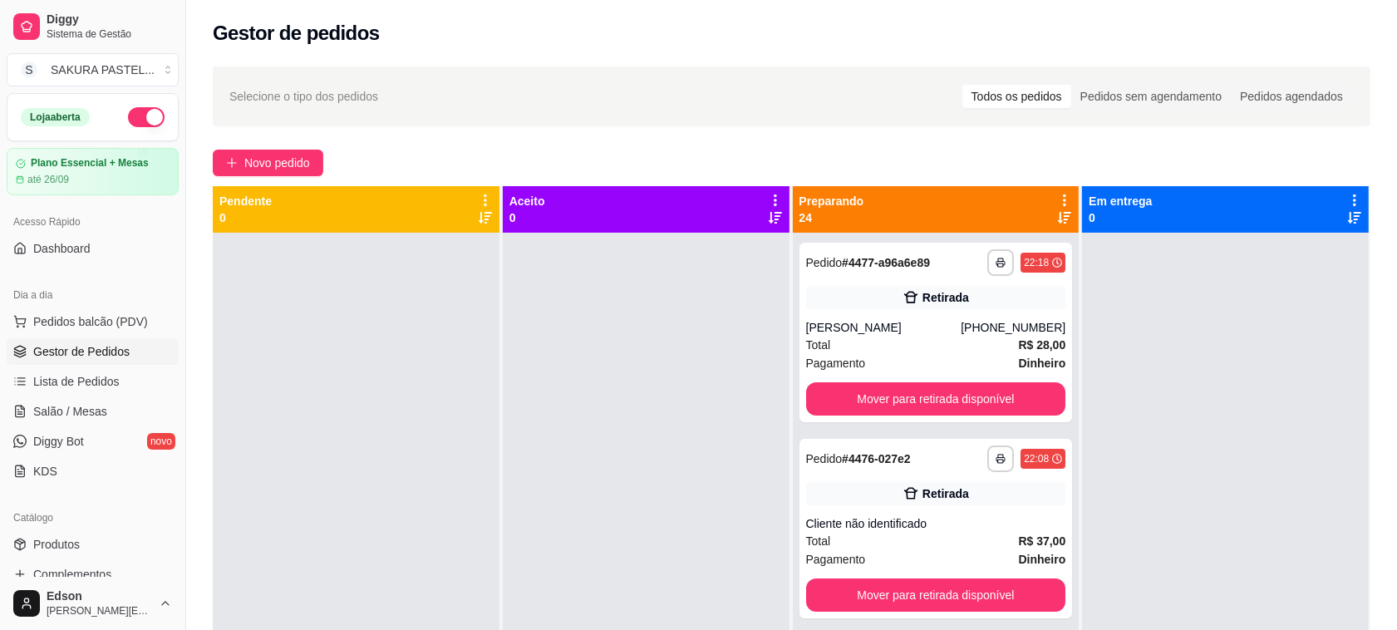
click at [1057, 193] on icon at bounding box center [1064, 200] width 15 height 15
click at [922, 293] on div "Retirada" at bounding box center [945, 297] width 47 height 17
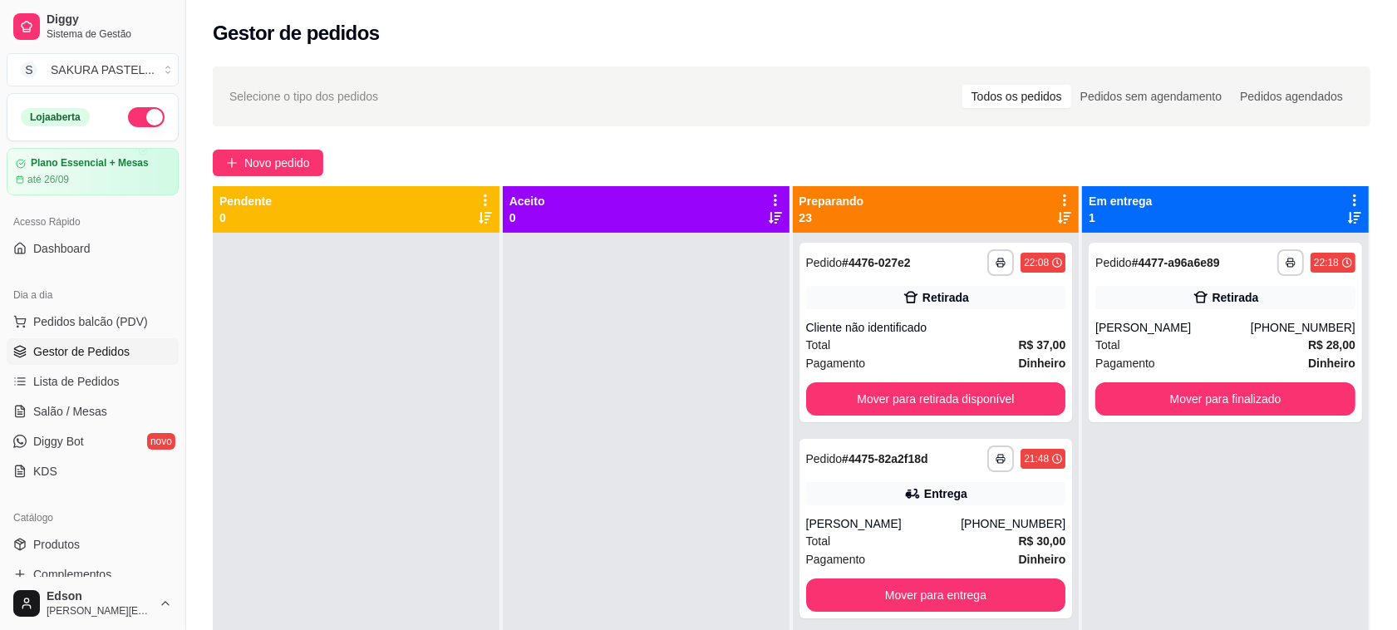
click at [1063, 197] on div "Preparando 23" at bounding box center [936, 209] width 287 height 47
click at [1057, 202] on icon at bounding box center [1064, 200] width 15 height 15
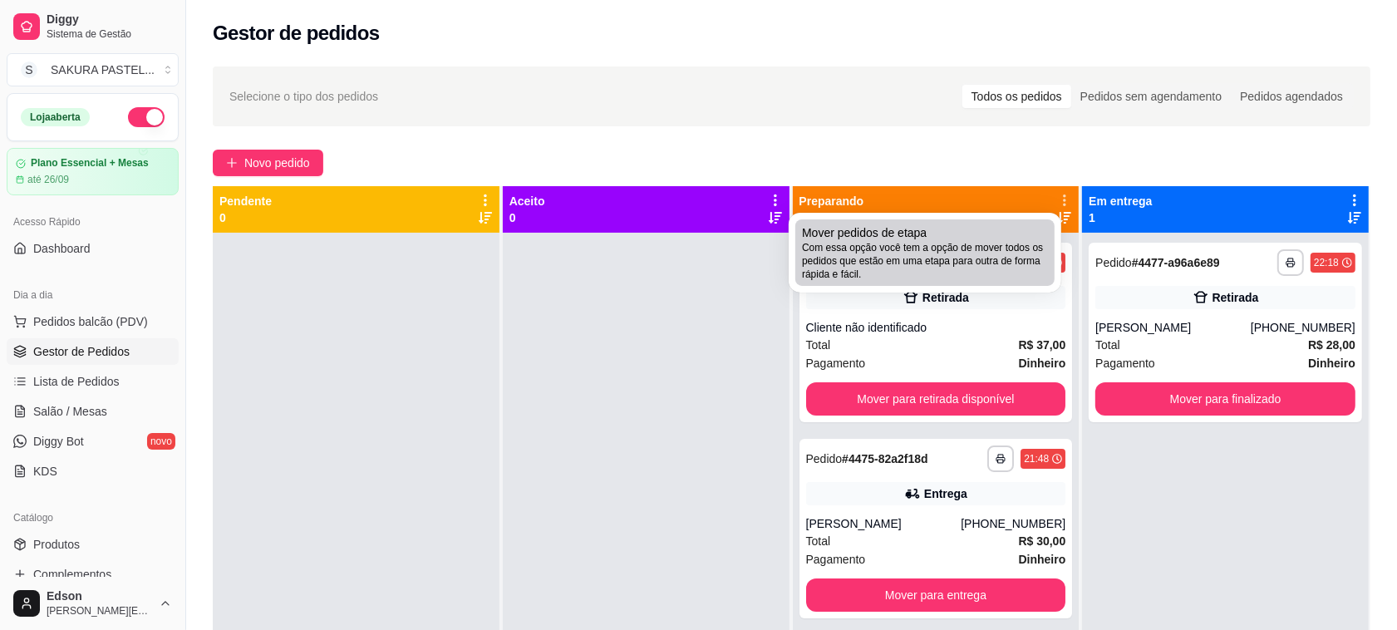
click at [936, 241] on span "Com essa opção você tem a opção de mover todos os pedidos que estão em uma etap…" at bounding box center [925, 261] width 246 height 40
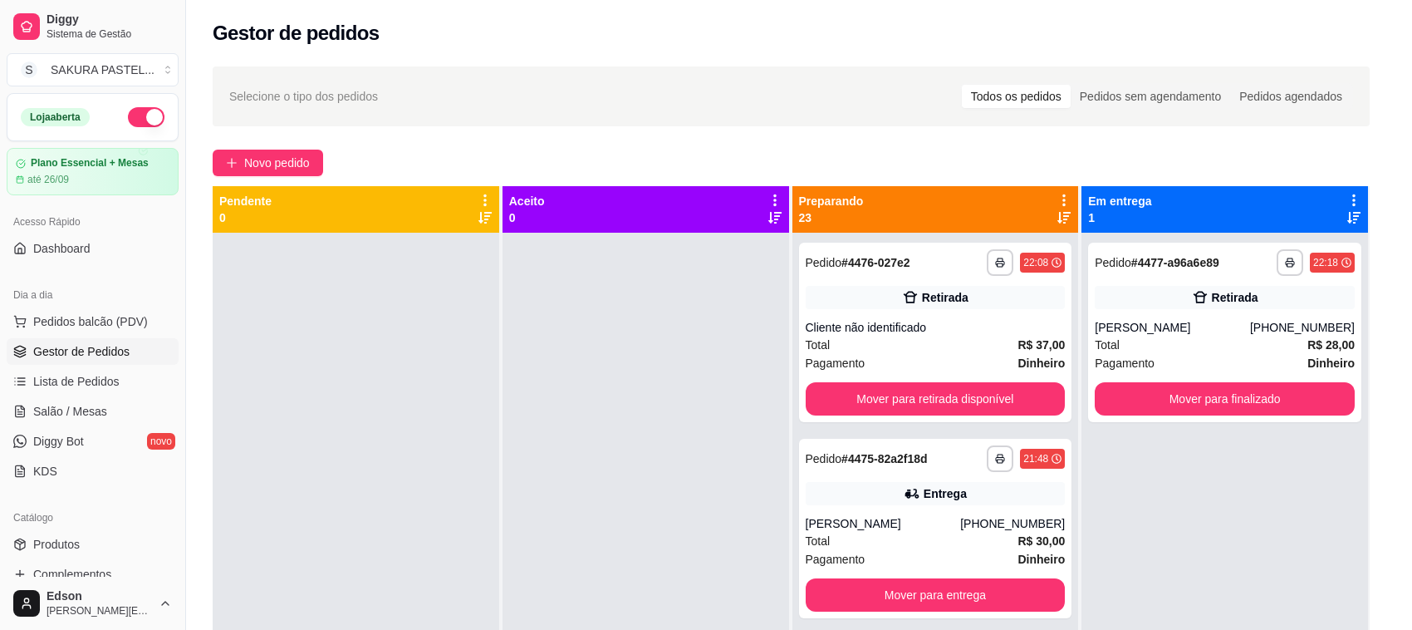
click at [769, 356] on span "irreverssível" at bounding box center [788, 349] width 78 height 14
click at [523, 363] on input "Estou ciente de que esta ação será irreverssível e quero mover os pedidos." at bounding box center [518, 368] width 11 height 11
checkbox input "true"
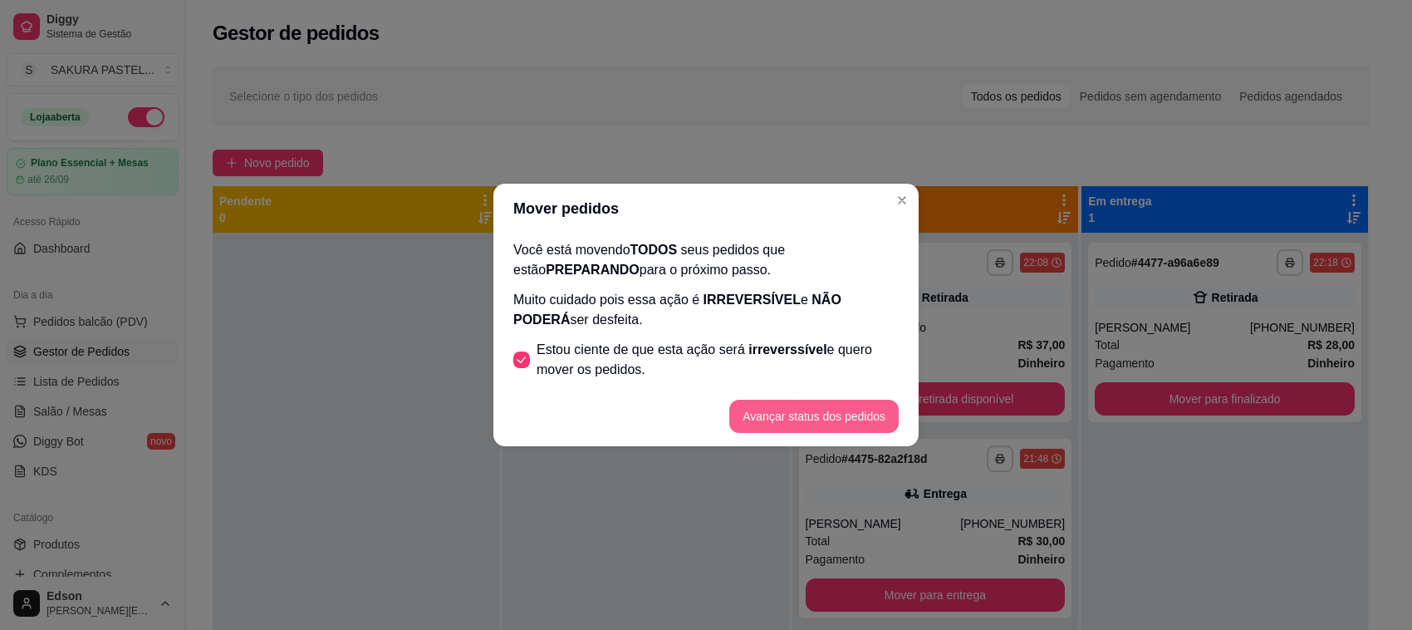
click at [812, 409] on button "Avançar status dos pedidos" at bounding box center [813, 416] width 169 height 33
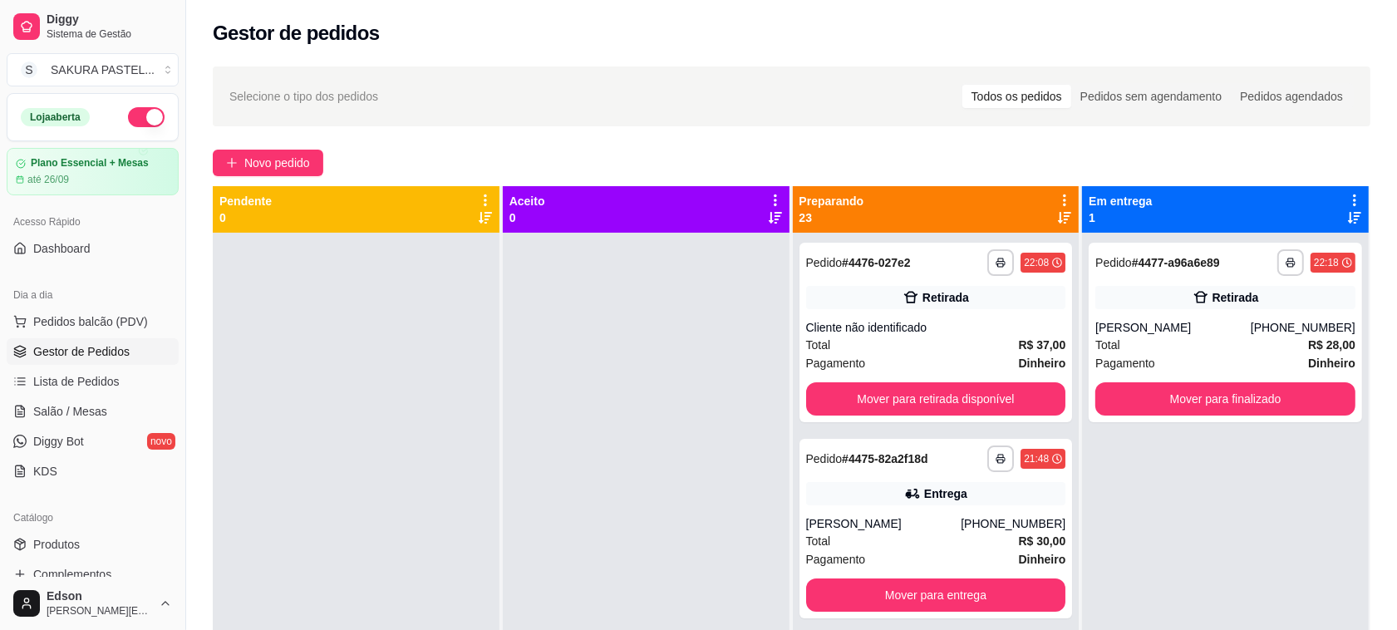
click at [1057, 204] on icon at bounding box center [1064, 200] width 15 height 15
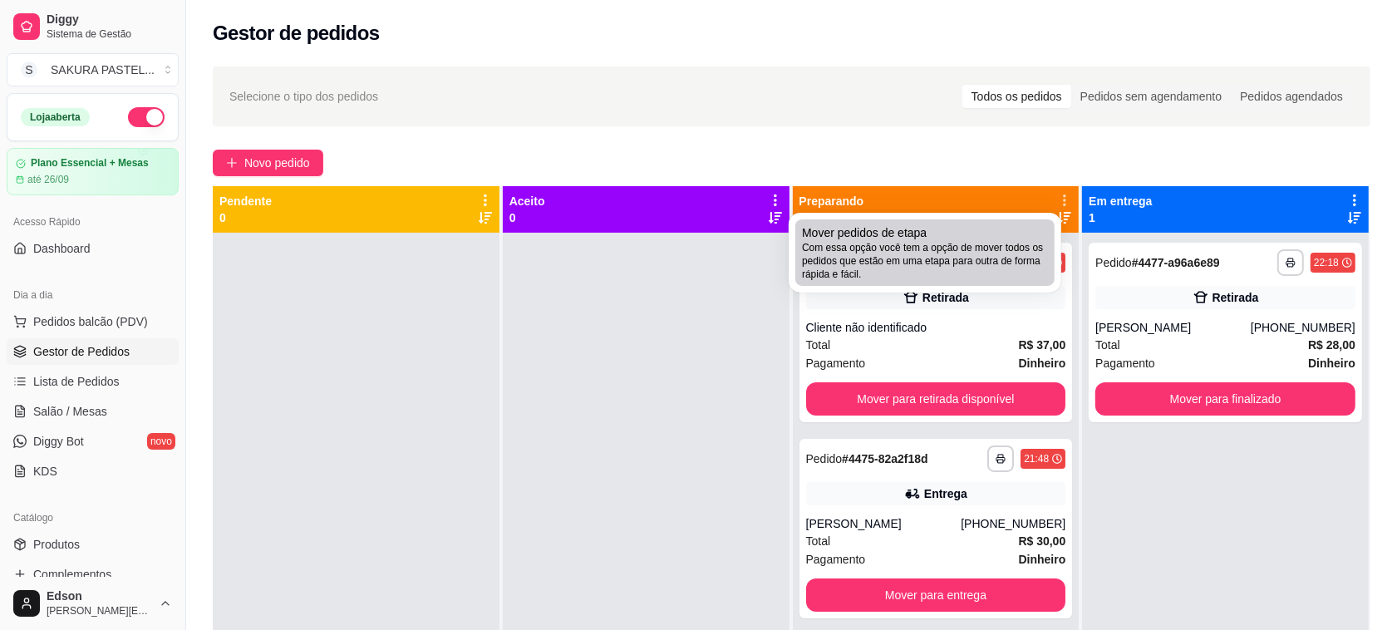
click at [951, 266] on span "Com essa opção você tem a opção de mover todos os pedidos que estão em uma etap…" at bounding box center [925, 261] width 246 height 40
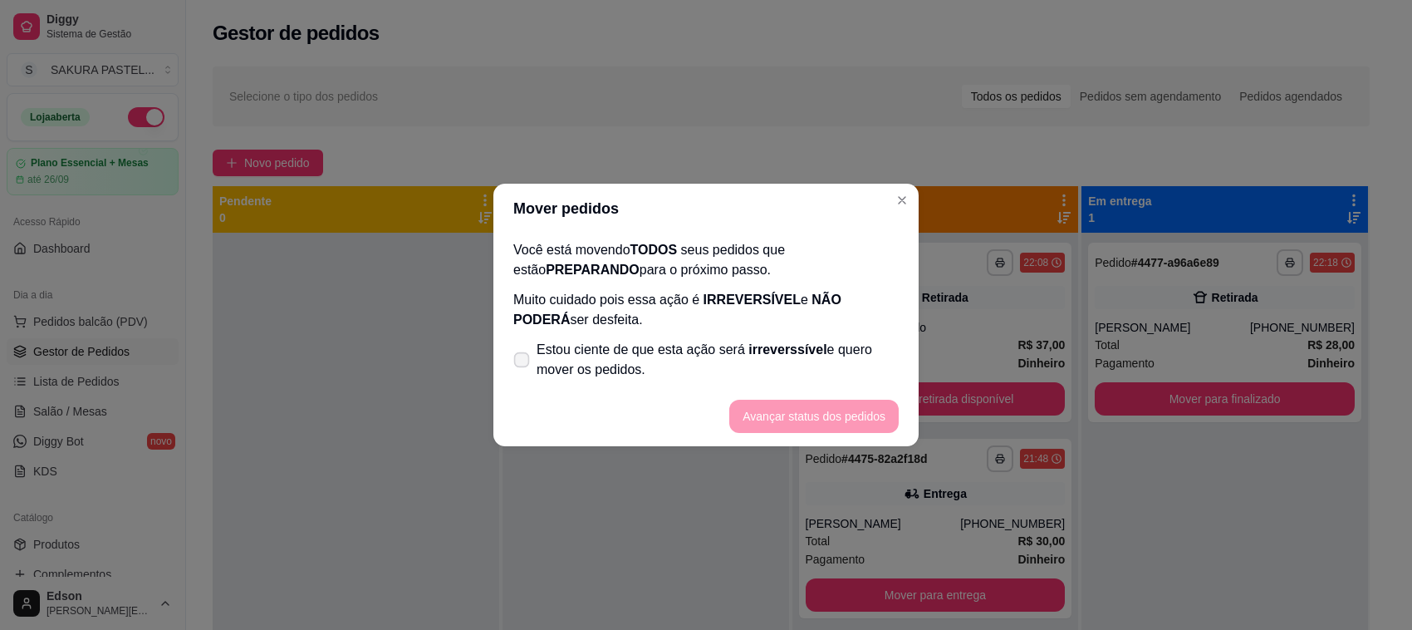
click at [812, 351] on span "irreverssível" at bounding box center [788, 349] width 78 height 14
click at [523, 363] on input "Estou ciente de que esta ação será irreverssível e quero mover os pedidos." at bounding box center [518, 368] width 11 height 11
checkbox input "true"
click at [837, 413] on button "Avançar status dos pedidos" at bounding box center [813, 416] width 169 height 33
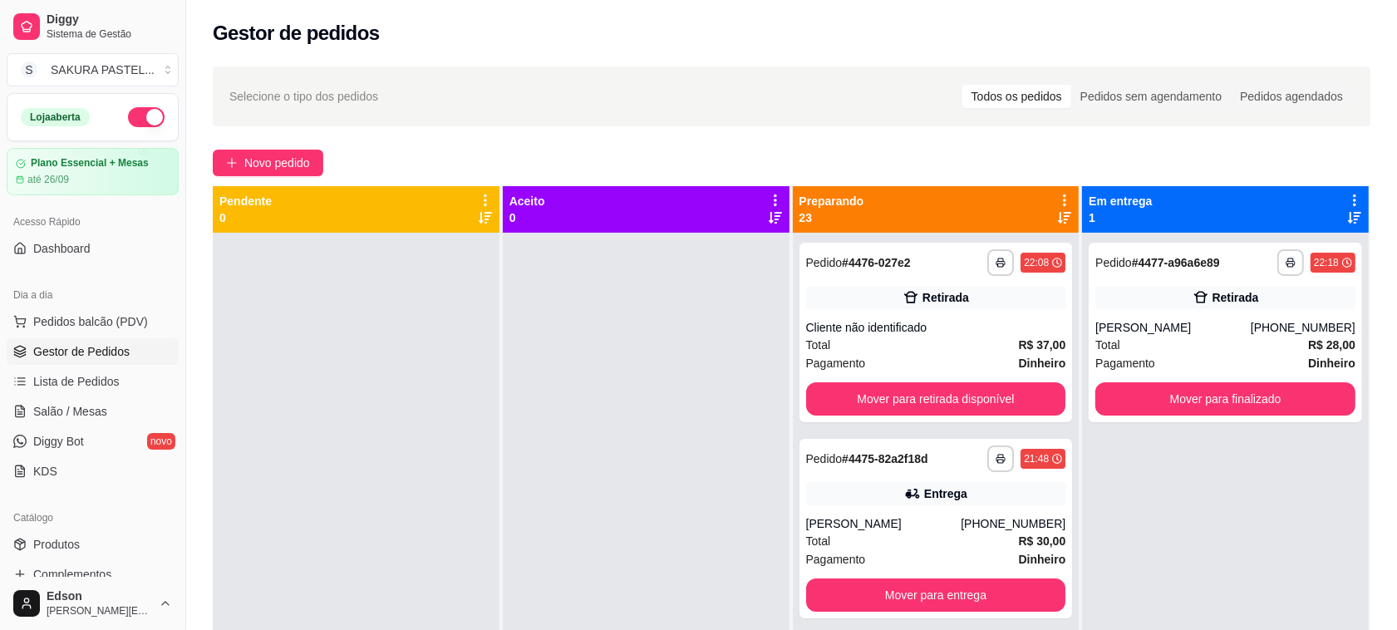
click at [1061, 204] on div "Preparando 23" at bounding box center [936, 209] width 287 height 47
click at [1057, 202] on icon at bounding box center [1064, 200] width 15 height 15
click at [906, 267] on span "Com essa opção você tem a opção de mover todos os pedidos que estão em uma etap…" at bounding box center [951, 251] width 197 height 32
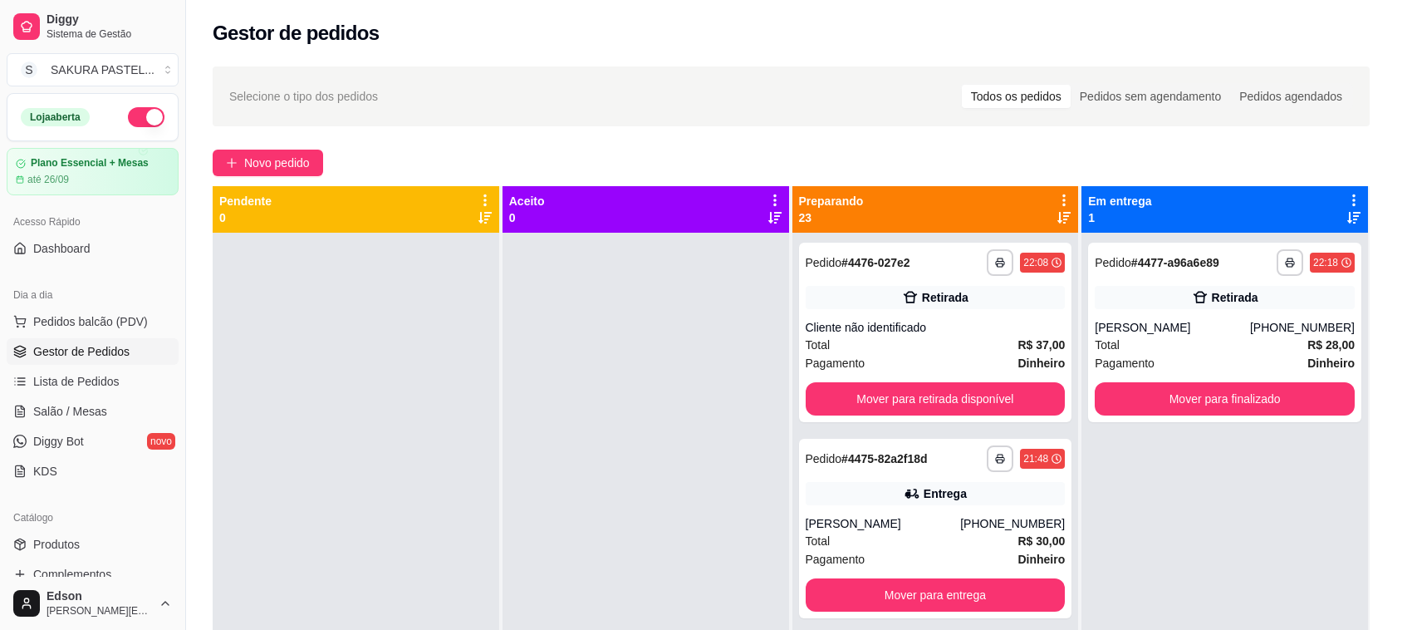
click at [748, 334] on label "Estou ciente de que esta ação será irreverssível e quero mover os pedidos." at bounding box center [706, 359] width 399 height 53
click at [523, 363] on input "Estou ciente de que esta ação será irreverssível e quero mover os pedidos." at bounding box center [518, 368] width 11 height 11
checkbox input "true"
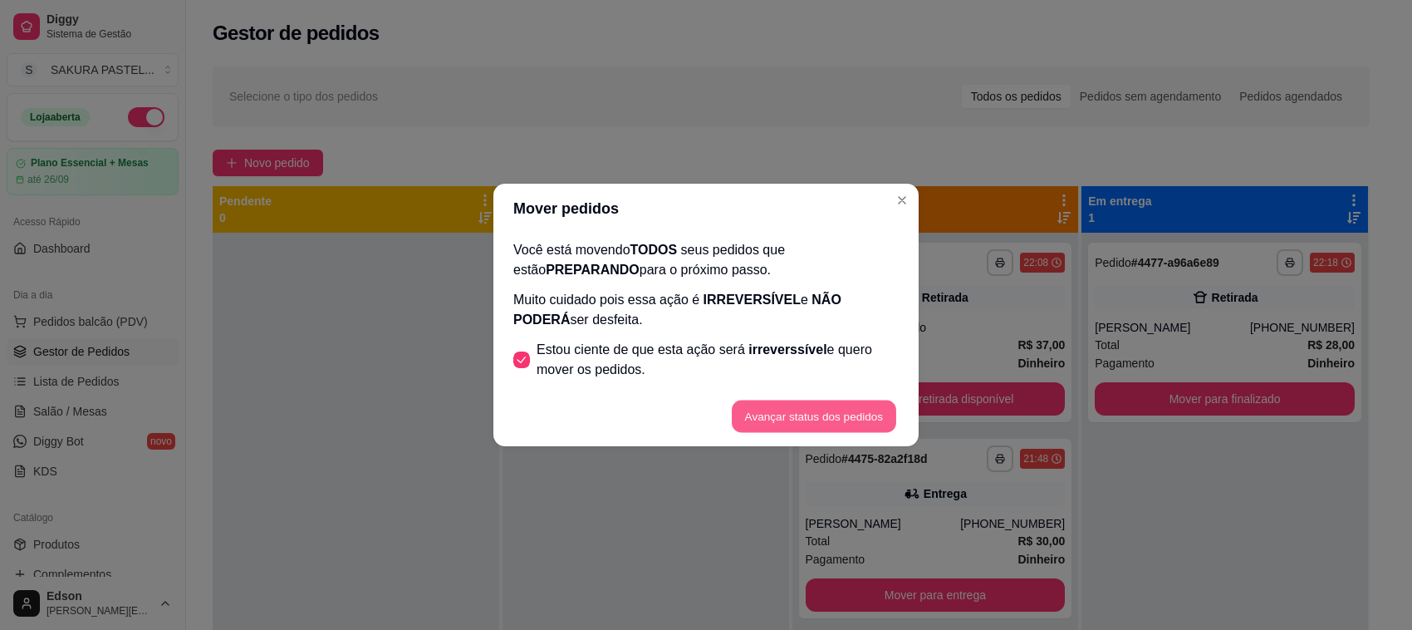
click at [819, 403] on button "Avançar status dos pedidos" at bounding box center [814, 416] width 165 height 32
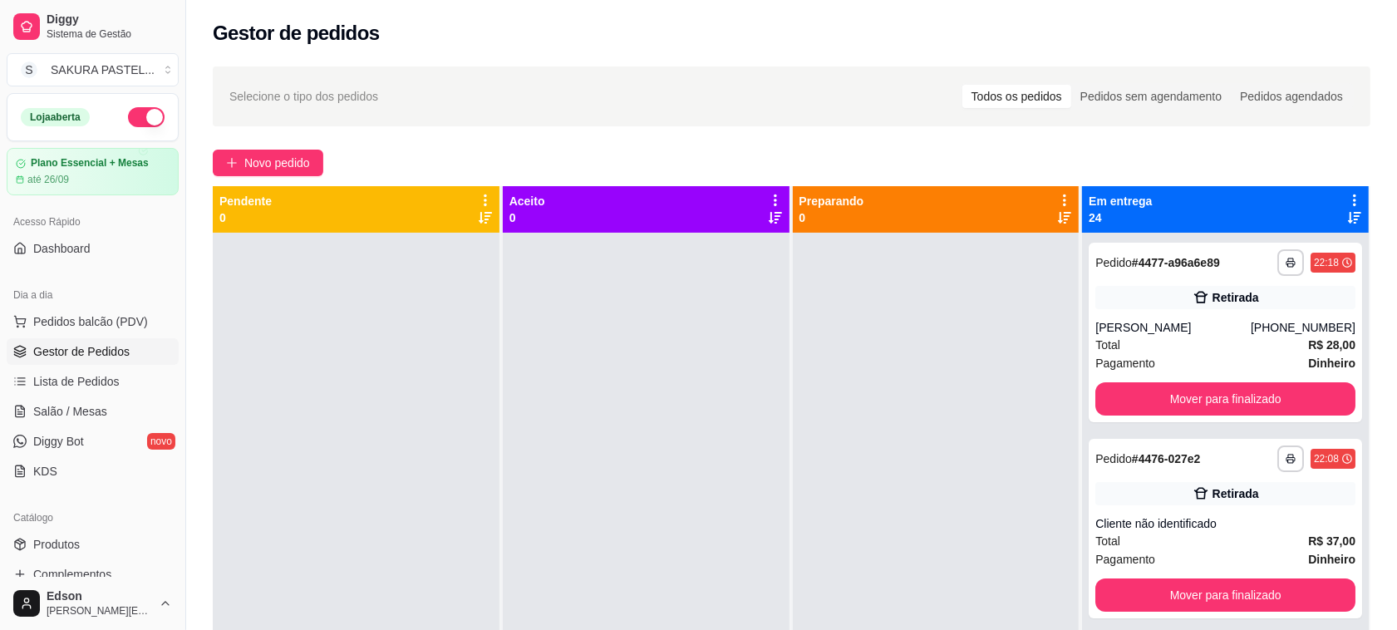
click at [1347, 204] on icon at bounding box center [1354, 200] width 15 height 15
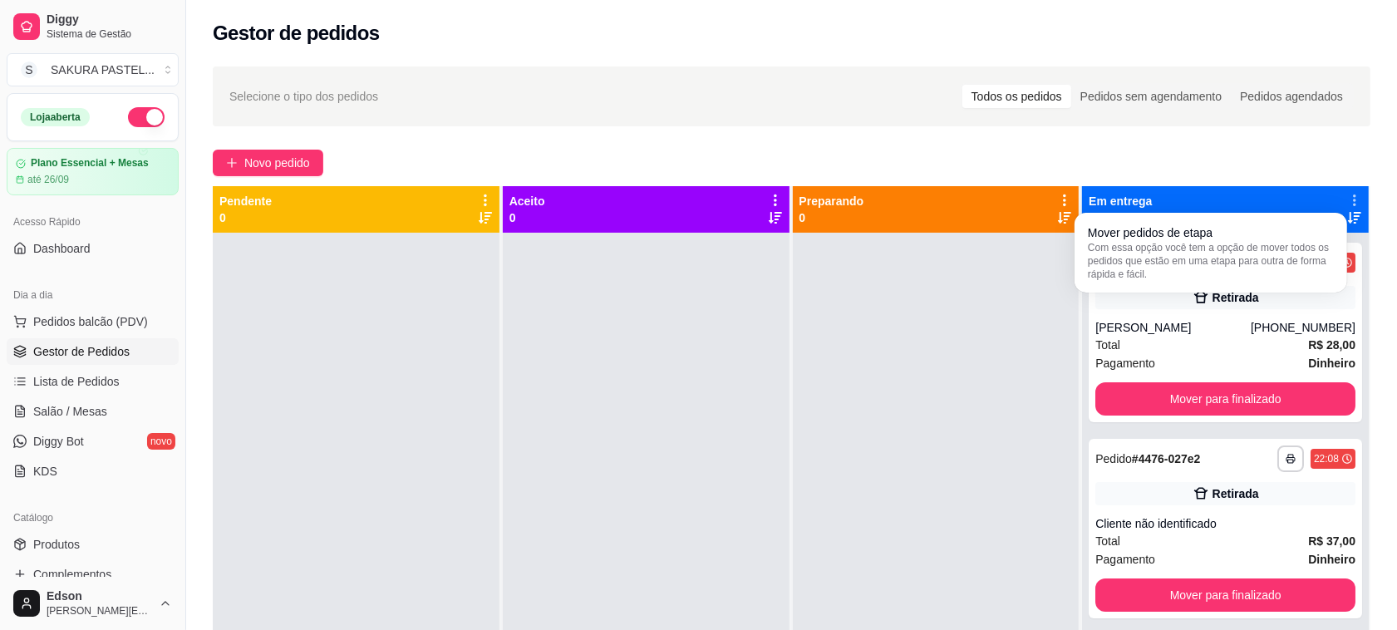
click at [1261, 214] on div "Mover pedidos de etapa Com essa opção você tem a opção de mover todos os pedido…" at bounding box center [1210, 253] width 273 height 80
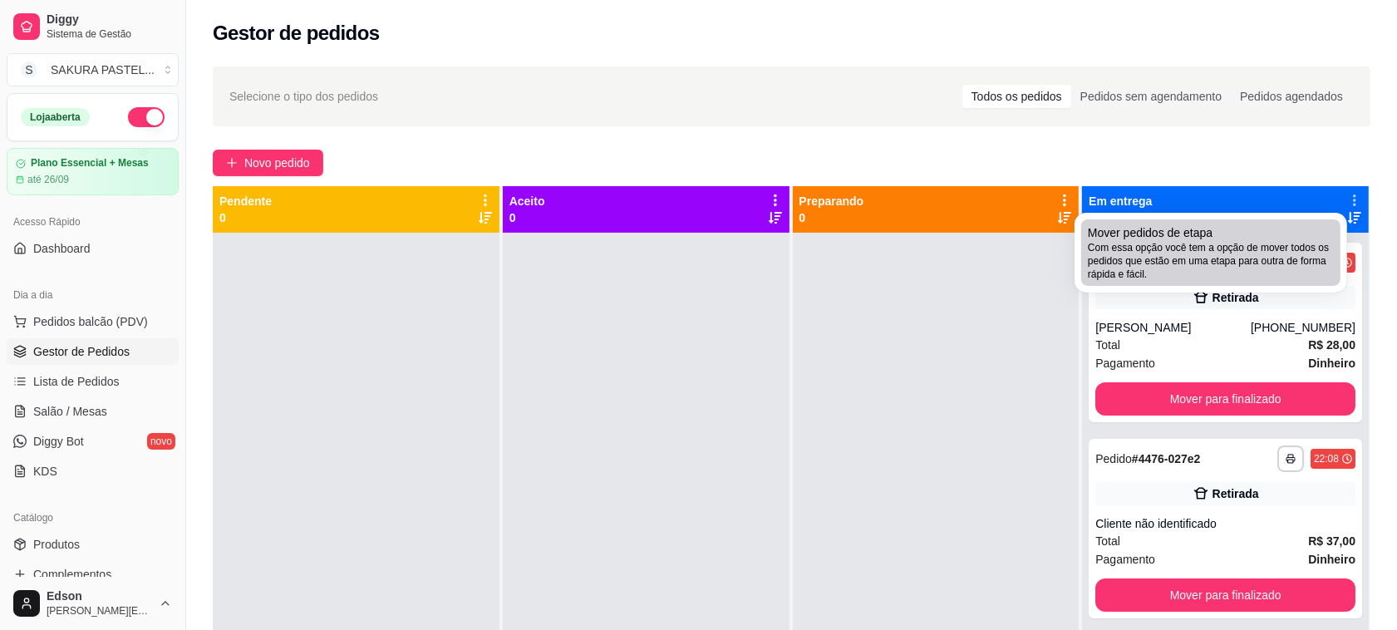
click at [1169, 278] on span "Com essa opção você tem a opção de mover todos os pedidos que estão em uma etap…" at bounding box center [1211, 261] width 246 height 40
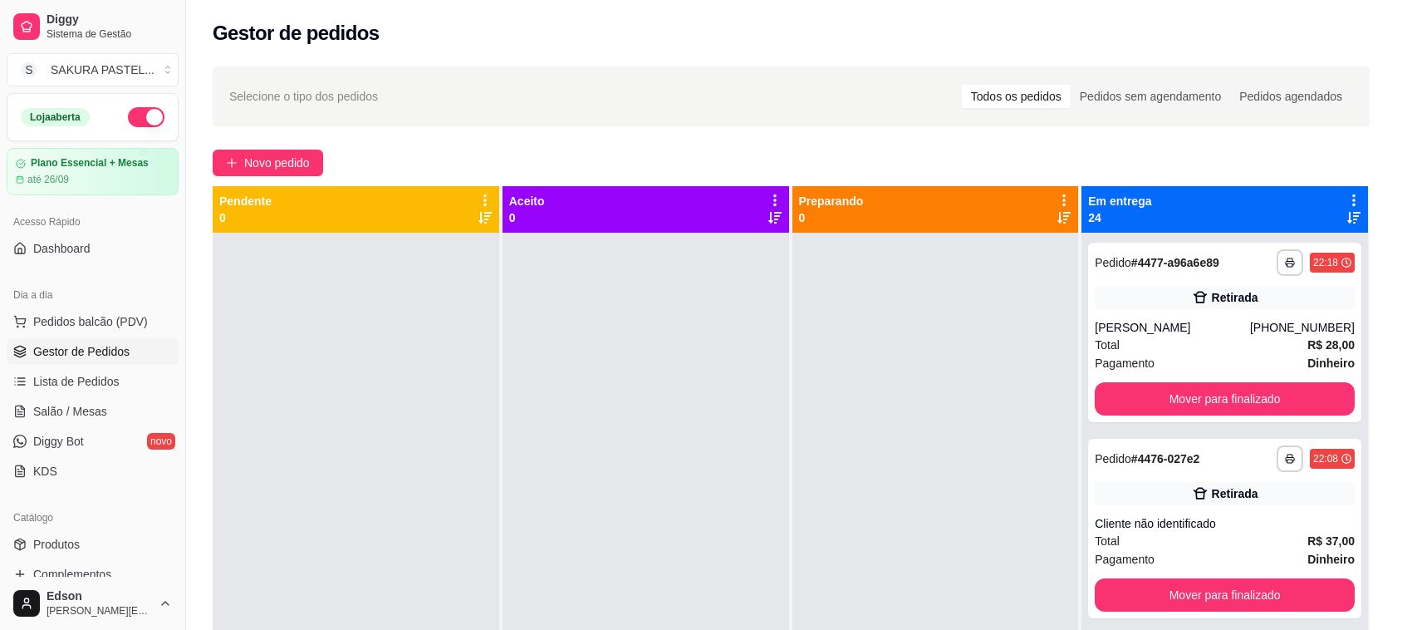
click at [833, 354] on span "Estou ciente de que esta ação será irreverssível e quero mover os pedidos." at bounding box center [718, 360] width 362 height 40
click at [523, 363] on input "Estou ciente de que esta ação será irreverssível e quero mover os pedidos." at bounding box center [518, 368] width 11 height 11
checkbox input "true"
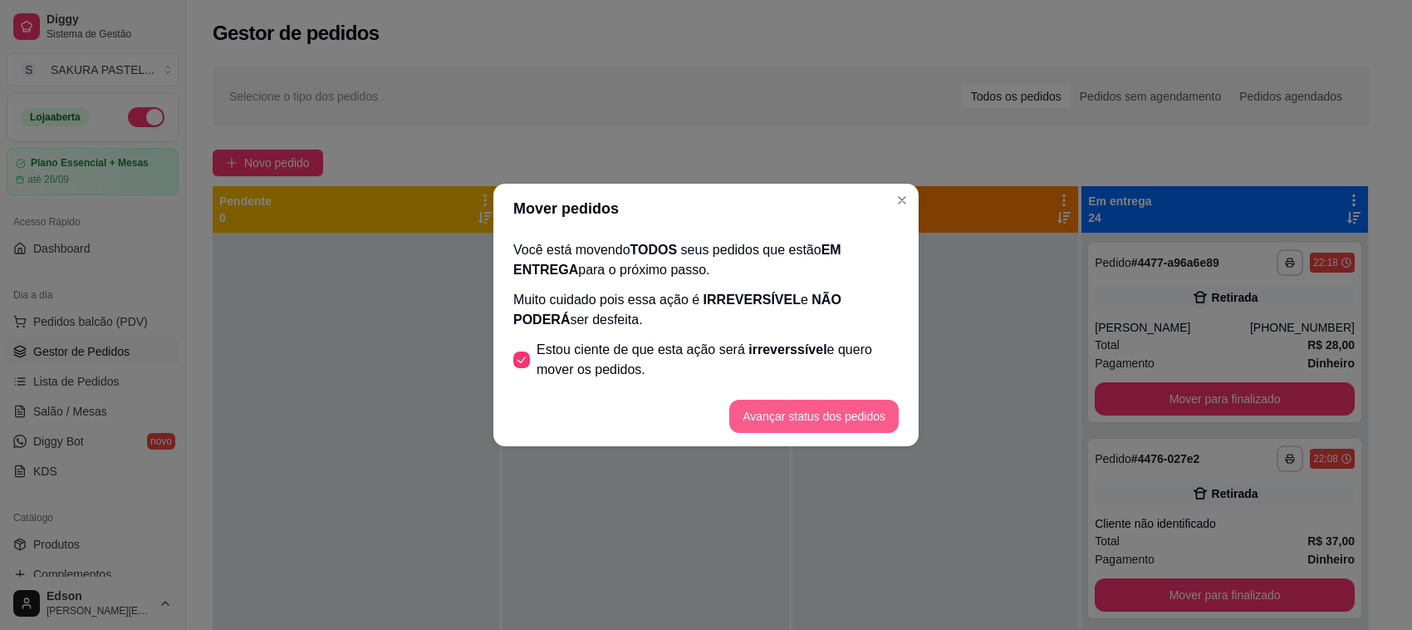
click at [850, 416] on button "Avançar status dos pedidos" at bounding box center [813, 416] width 169 height 33
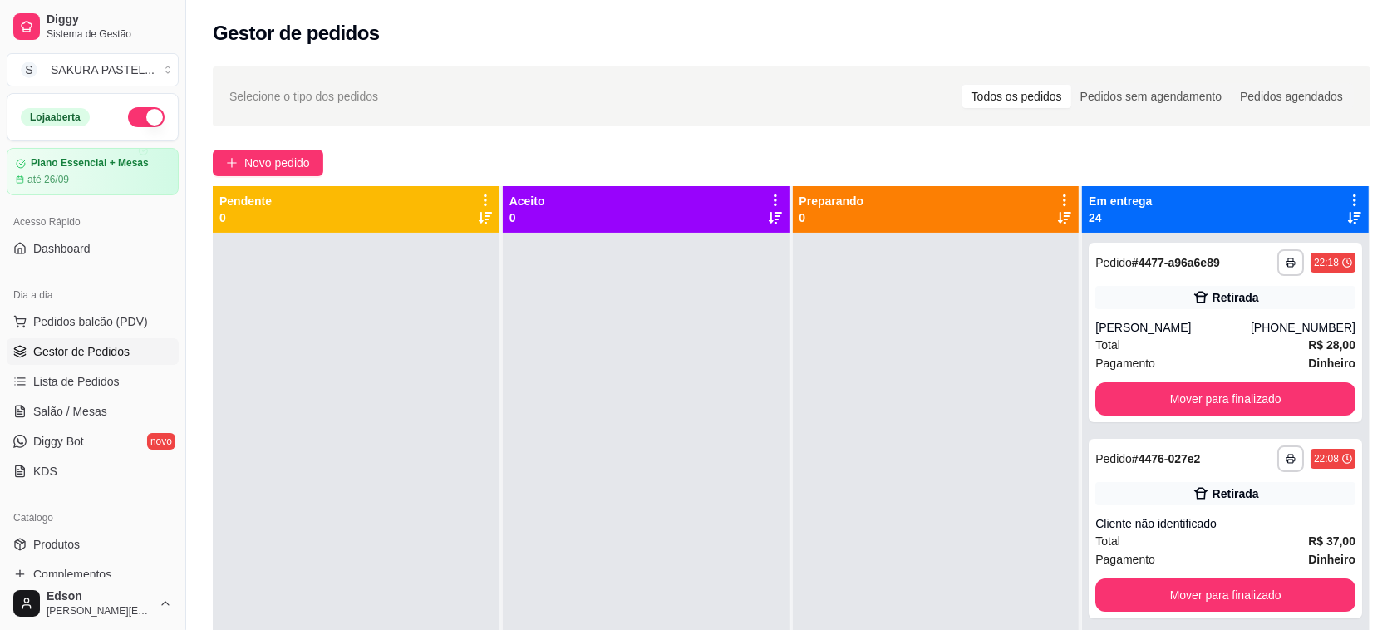
click at [1347, 193] on icon at bounding box center [1354, 200] width 15 height 15
click at [1009, 280] on div at bounding box center [936, 548] width 287 height 630
click at [1347, 199] on icon at bounding box center [1354, 200] width 15 height 15
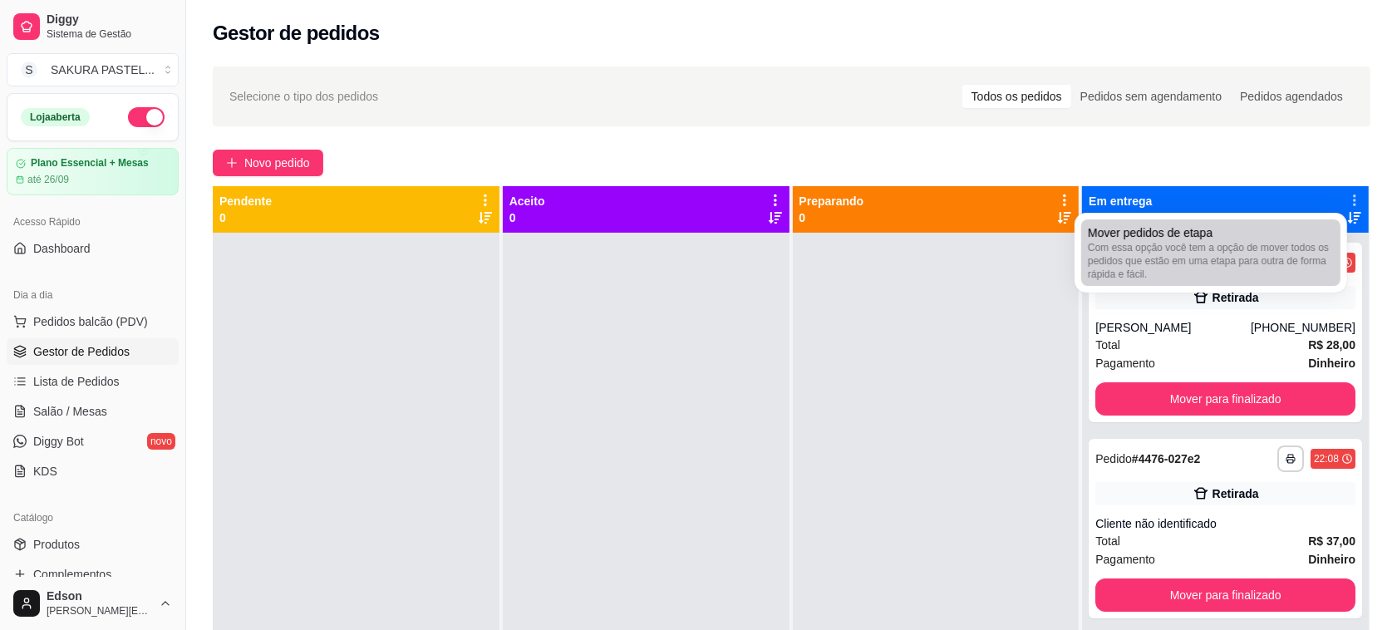
click at [1198, 235] on span "Mover pedidos de etapa" at bounding box center [1150, 232] width 125 height 17
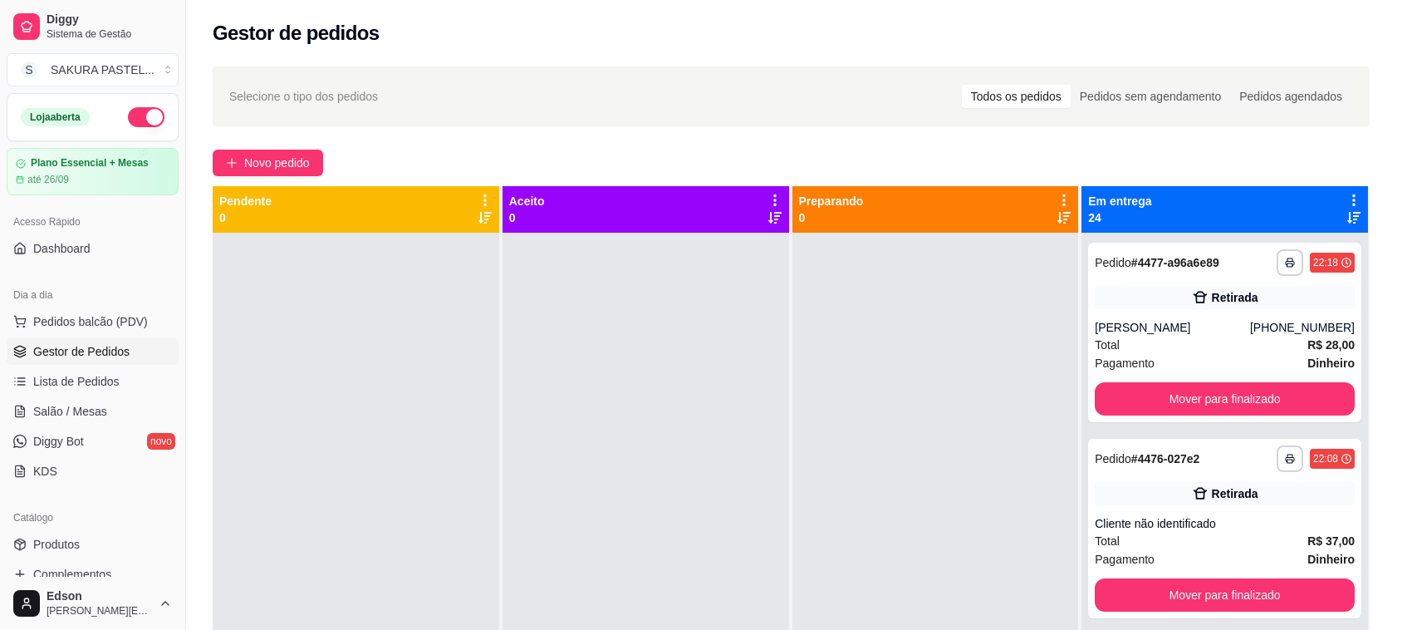
click at [792, 349] on span "irreverssível" at bounding box center [788, 349] width 78 height 14
click at [523, 363] on input "Estou ciente de que esta ação será irreverssível e quero mover os pedidos." at bounding box center [518, 368] width 11 height 11
checkbox input "true"
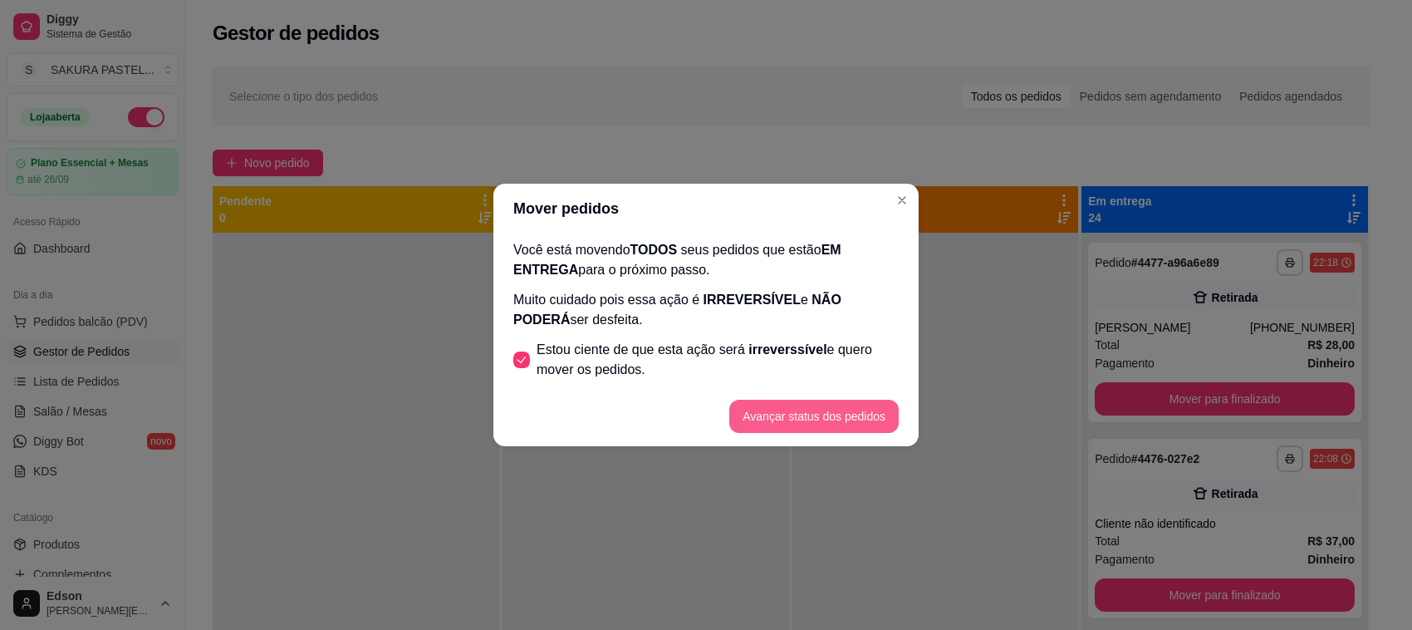
click at [857, 405] on button "Avançar status dos pedidos" at bounding box center [813, 416] width 169 height 33
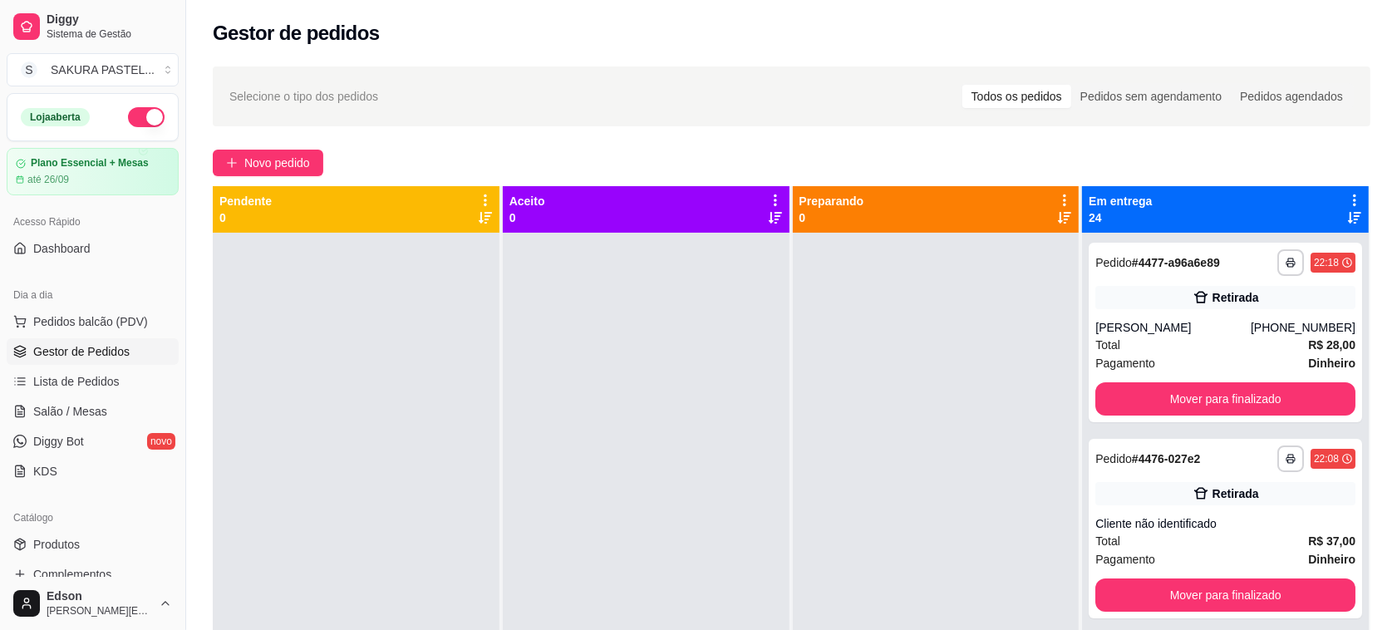
click at [1347, 198] on icon at bounding box center [1354, 200] width 15 height 15
click at [1186, 252] on span "Com essa opção você tem a opção de mover todos os pedidos que estão em uma etap…" at bounding box center [1237, 251] width 197 height 32
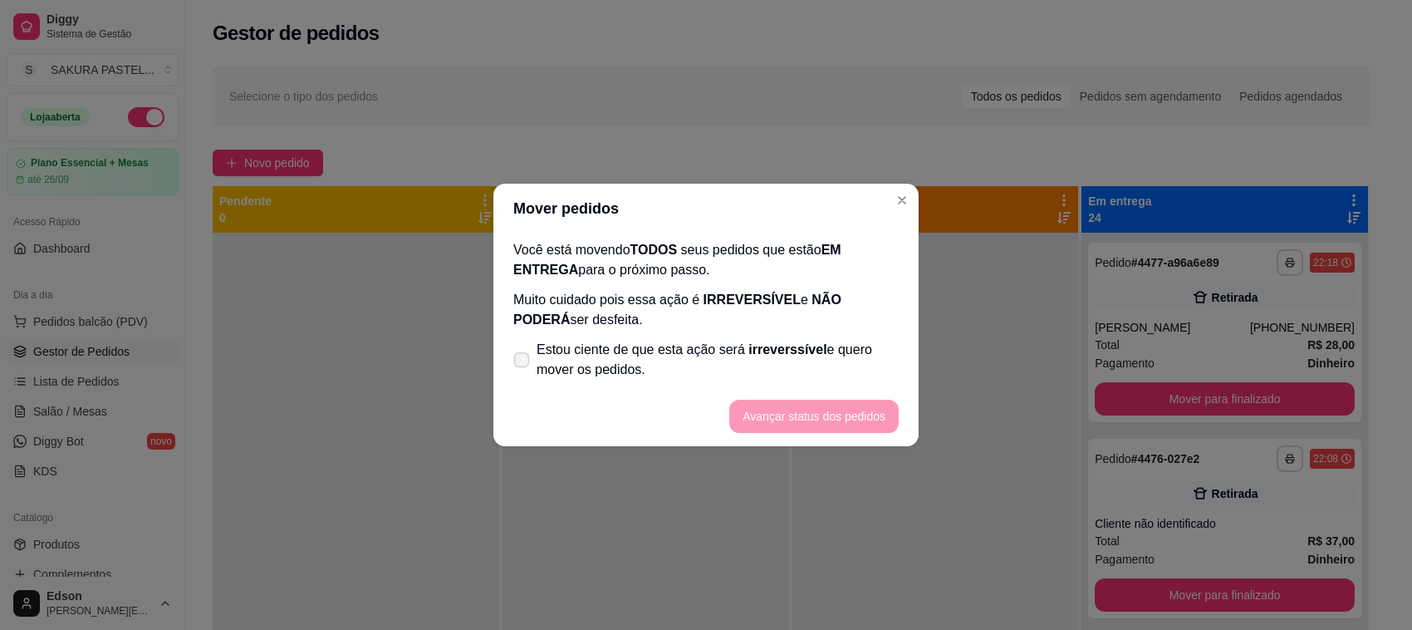
click at [848, 335] on label "Estou ciente de que esta ação será irreverssível e quero mover os pedidos." at bounding box center [706, 359] width 399 height 53
click at [523, 363] on input "Estou ciente de que esta ação será irreverssível e quero mover os pedidos." at bounding box center [518, 368] width 11 height 11
checkbox input "true"
drag, startPoint x: 854, startPoint y: 388, endPoint x: 860, endPoint y: 400, distance: 13.8
click at [860, 400] on footer "Avançar status dos pedidos" at bounding box center [706, 416] width 425 height 60
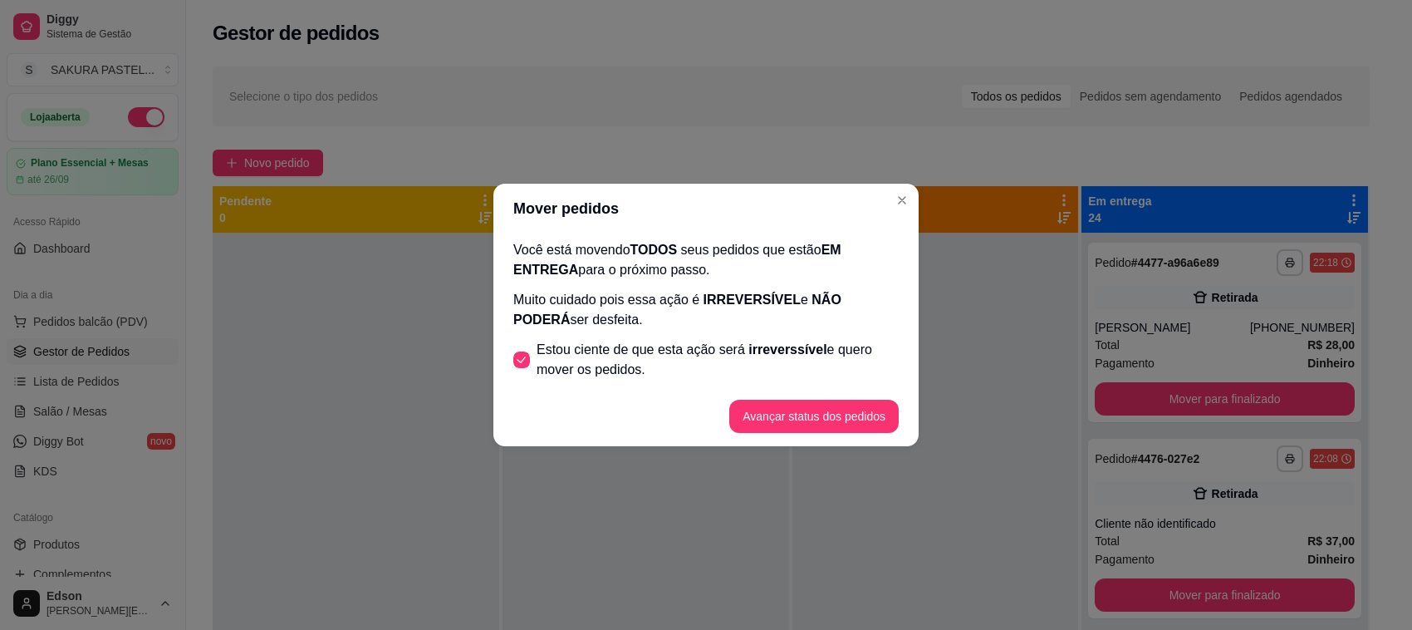
click at [860, 403] on button "Avançar status dos pedidos" at bounding box center [813, 416] width 169 height 33
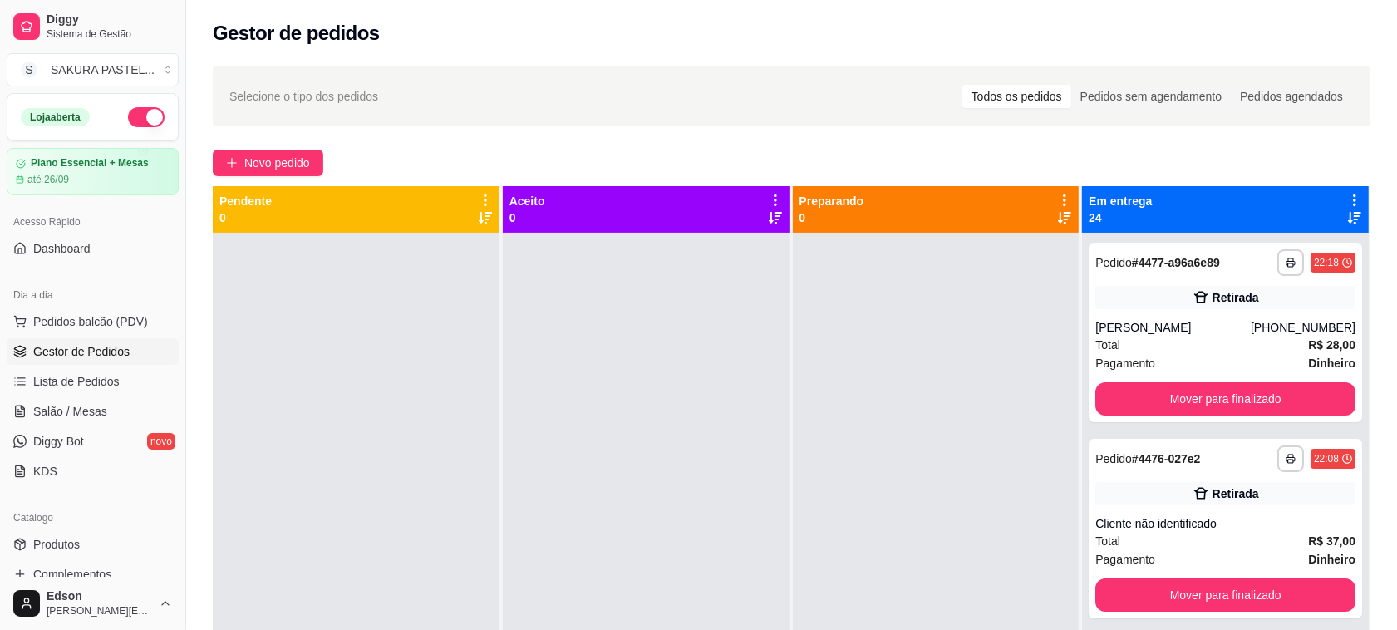
click at [1353, 195] on icon at bounding box center [1354, 200] width 3 height 12
click at [1185, 267] on span "Com essa opção você tem a opção de mover todos os pedidos que estão em uma etap…" at bounding box center [1237, 251] width 197 height 32
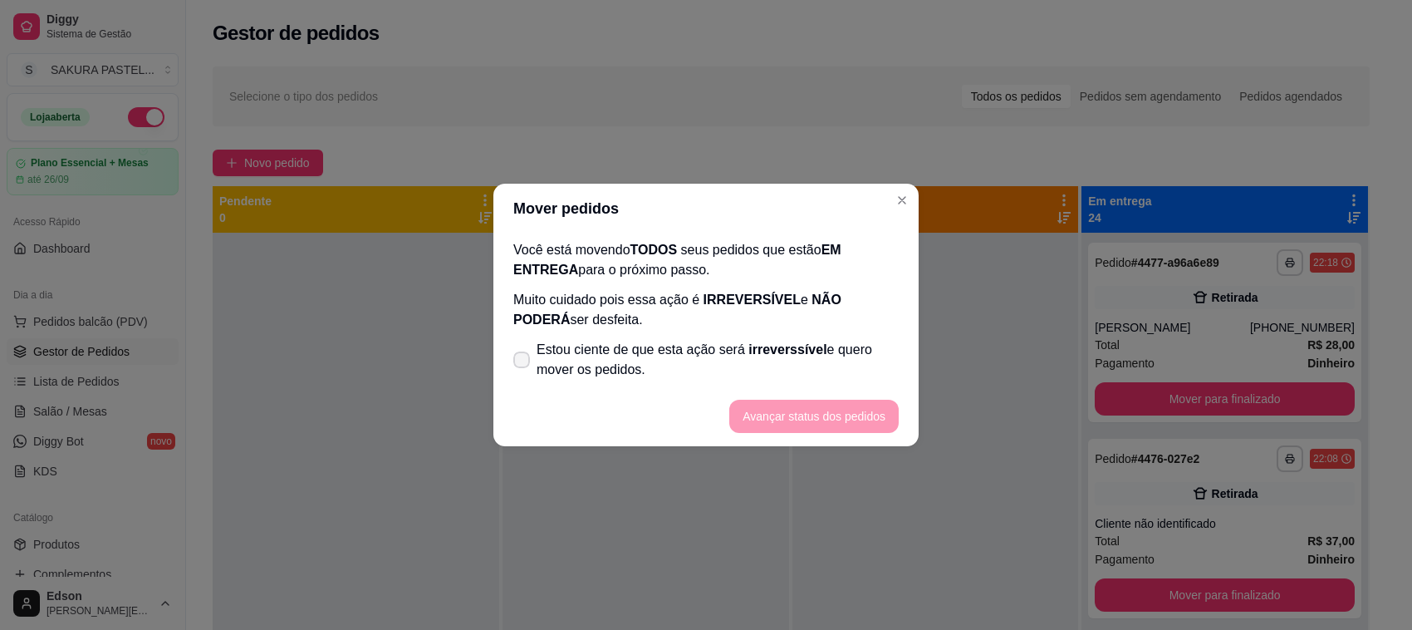
click at [847, 362] on span "Estou ciente de que esta ação será irreverssível e quero mover os pedidos." at bounding box center [718, 360] width 362 height 40
click at [523, 363] on input "Estou ciente de que esta ação será irreverssível e quero mover os pedidos." at bounding box center [518, 368] width 11 height 11
checkbox input "true"
drag, startPoint x: 850, startPoint y: 399, endPoint x: 899, endPoint y: 401, distance: 49.1
click at [856, 399] on footer "Avançar status dos pedidos" at bounding box center [706, 416] width 425 height 60
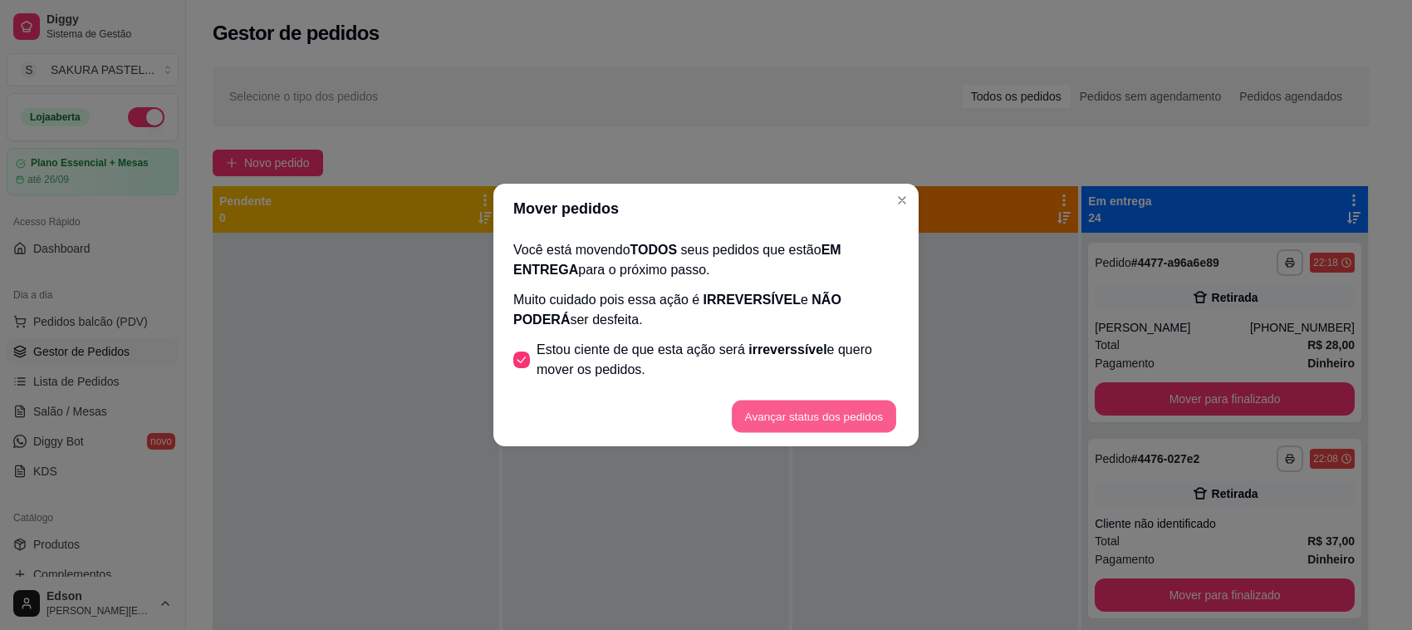
click at [882, 405] on button "Avançar status dos pedidos" at bounding box center [814, 416] width 165 height 32
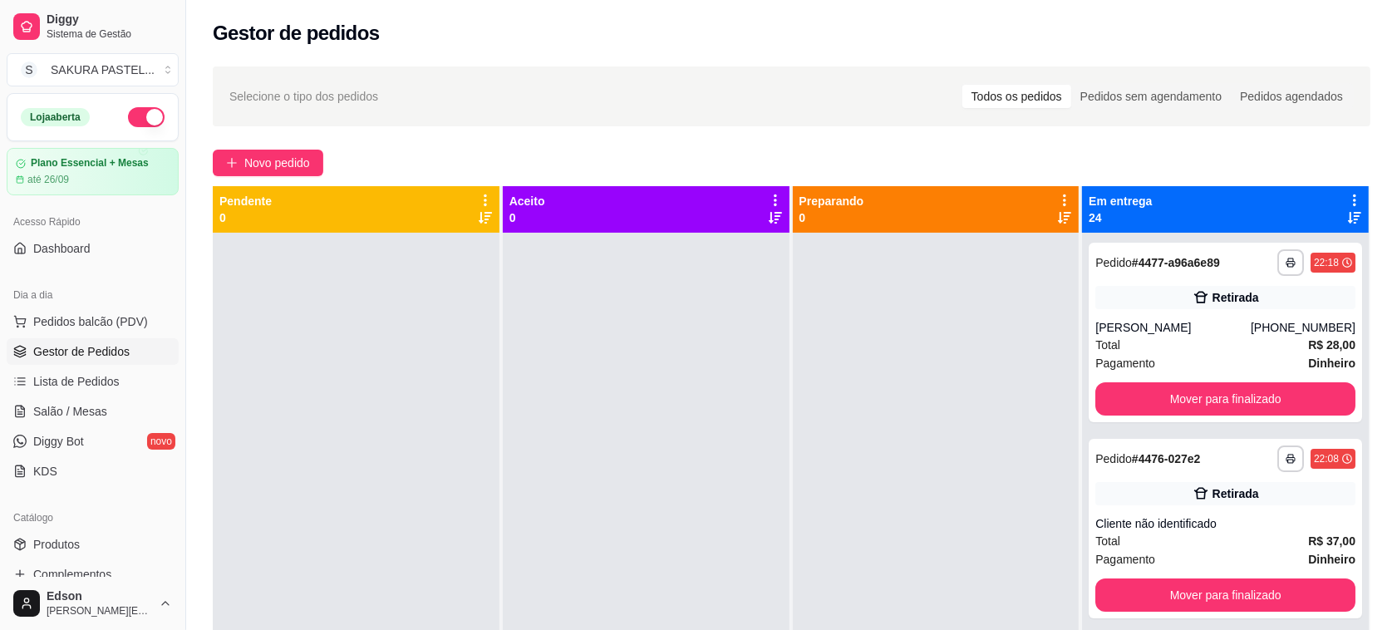
click at [1347, 193] on icon at bounding box center [1354, 200] width 15 height 15
click at [1059, 274] on div at bounding box center [936, 548] width 287 height 630
click at [1347, 193] on icon at bounding box center [1354, 200] width 15 height 15
click at [1189, 245] on span "Com essa opção você tem a opção de mover todos os pedidos que estão em uma etap…" at bounding box center [1237, 251] width 197 height 32
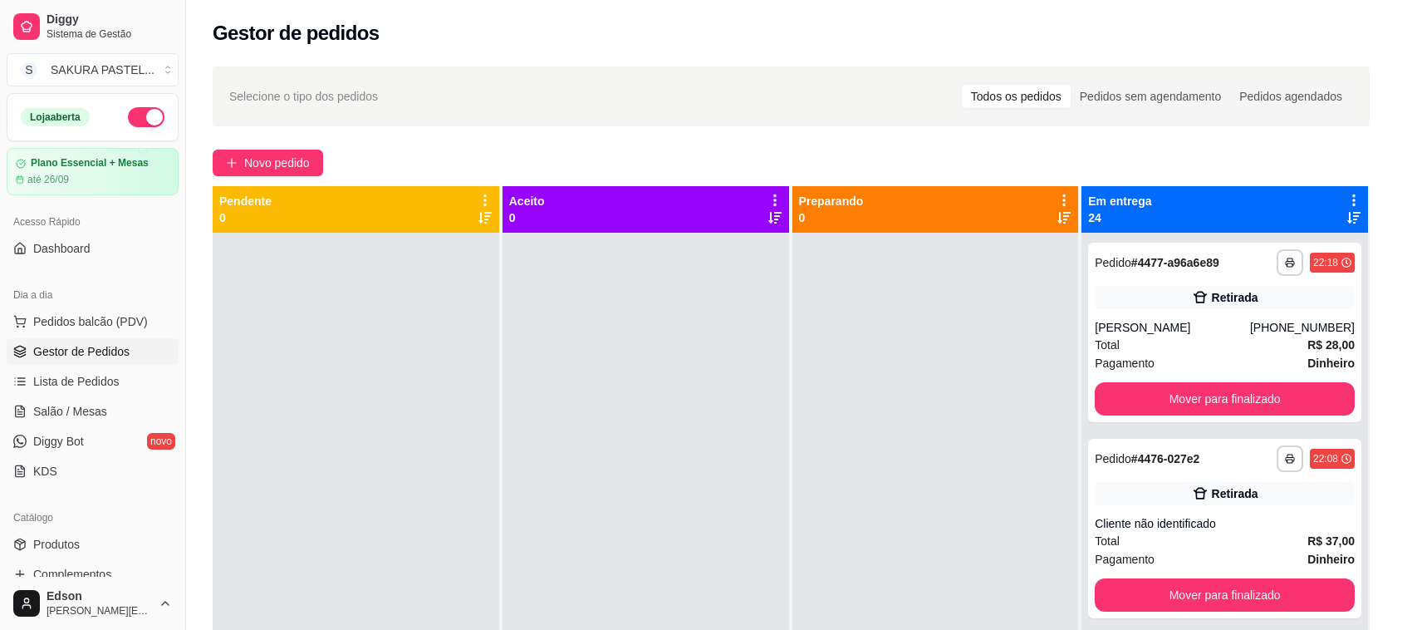
click at [831, 364] on span "Estou ciente de que esta ação será irreverssível e quero mover os pedidos." at bounding box center [718, 360] width 362 height 40
click at [523, 364] on input "Estou ciente de que esta ação será irreverssível e quero mover os pedidos." at bounding box center [518, 368] width 11 height 11
checkbox input "true"
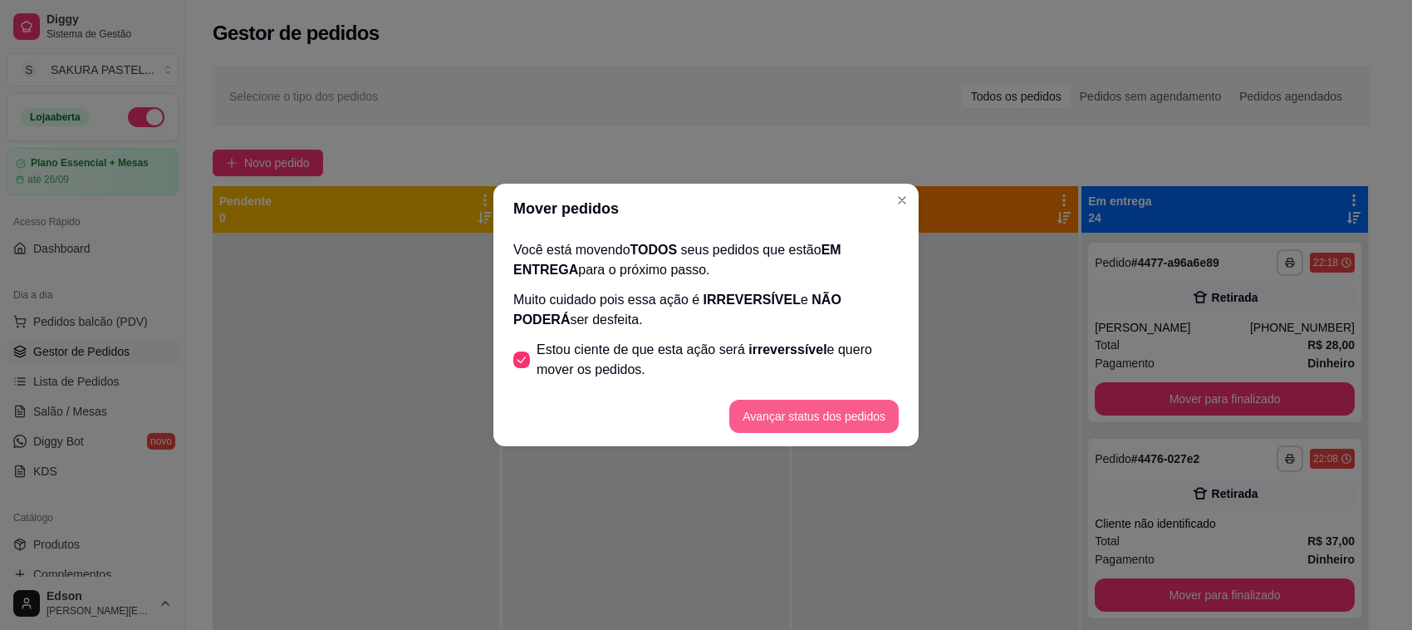
click at [849, 408] on button "Avançar status dos pedidos" at bounding box center [813, 416] width 169 height 33
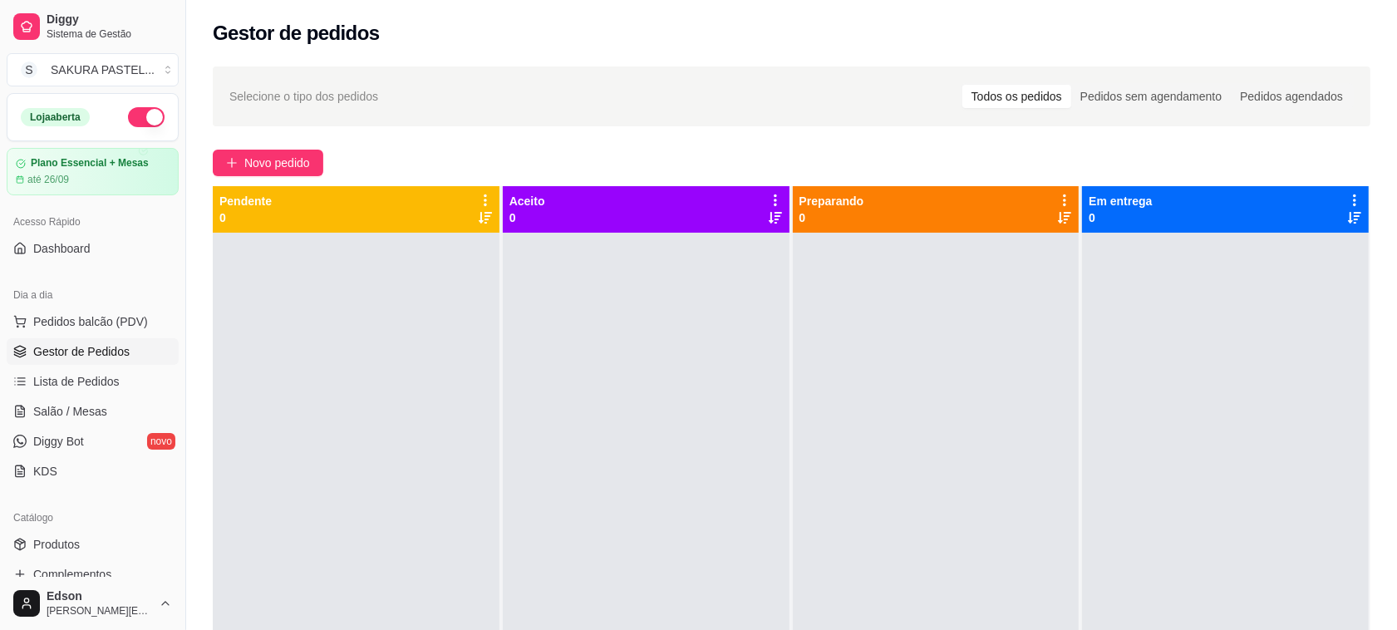
drag, startPoint x: 127, startPoint y: 110, endPoint x: 237, endPoint y: 106, distance: 109.7
click at [137, 114] on button "button" at bounding box center [146, 117] width 37 height 20
